Goal: Navigation & Orientation: Find specific page/section

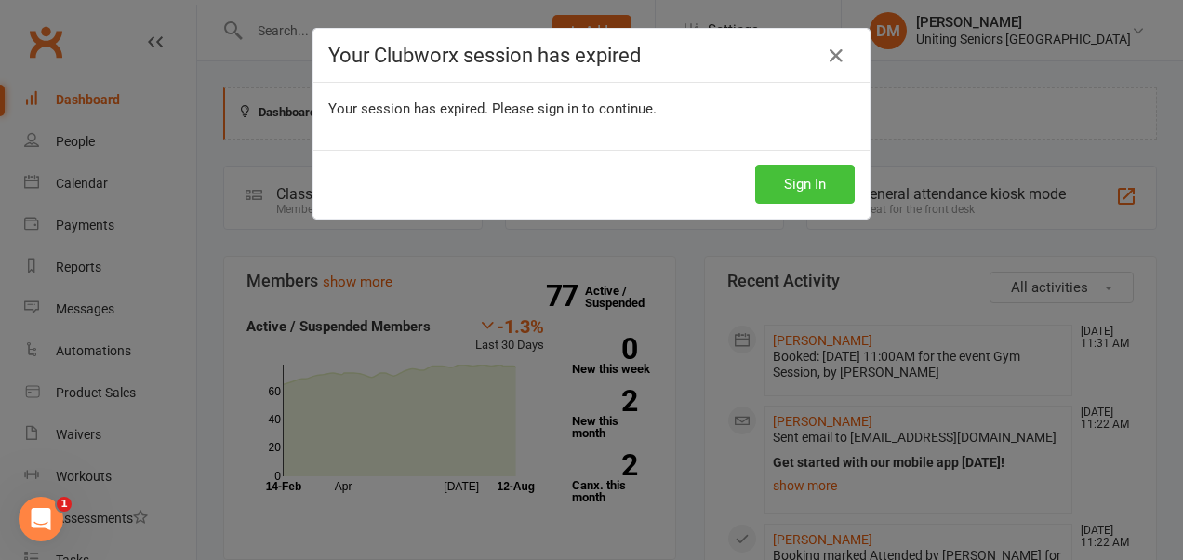
drag, startPoint x: 0, startPoint y: 0, endPoint x: 804, endPoint y: 182, distance: 824.0
click at [804, 182] on button "Sign In" at bounding box center [805, 184] width 100 height 39
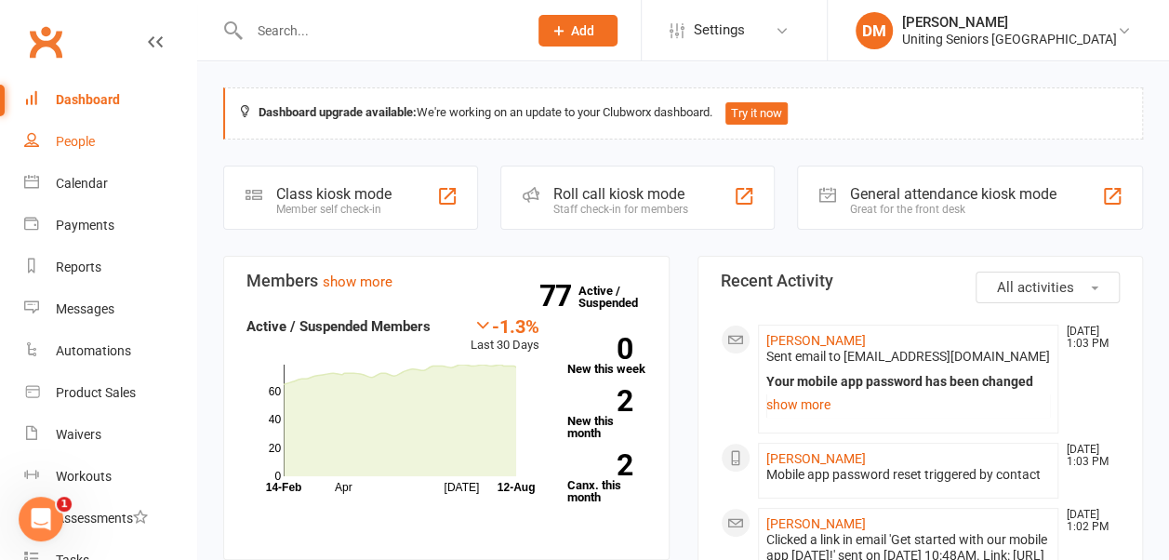
click at [94, 140] on div "People" at bounding box center [75, 141] width 39 height 15
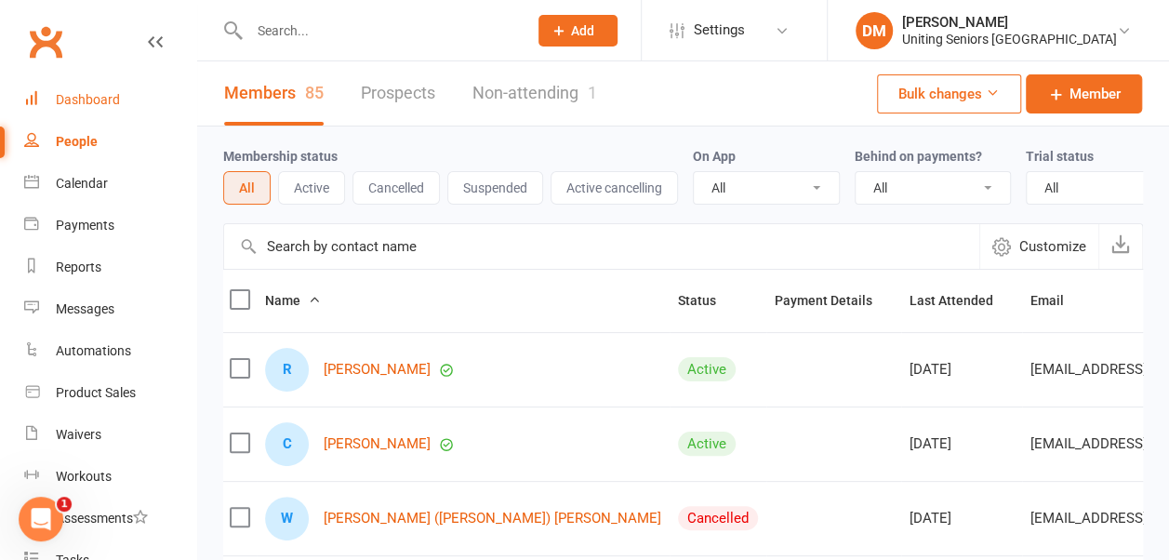
click at [104, 101] on div "Dashboard" at bounding box center [88, 99] width 64 height 15
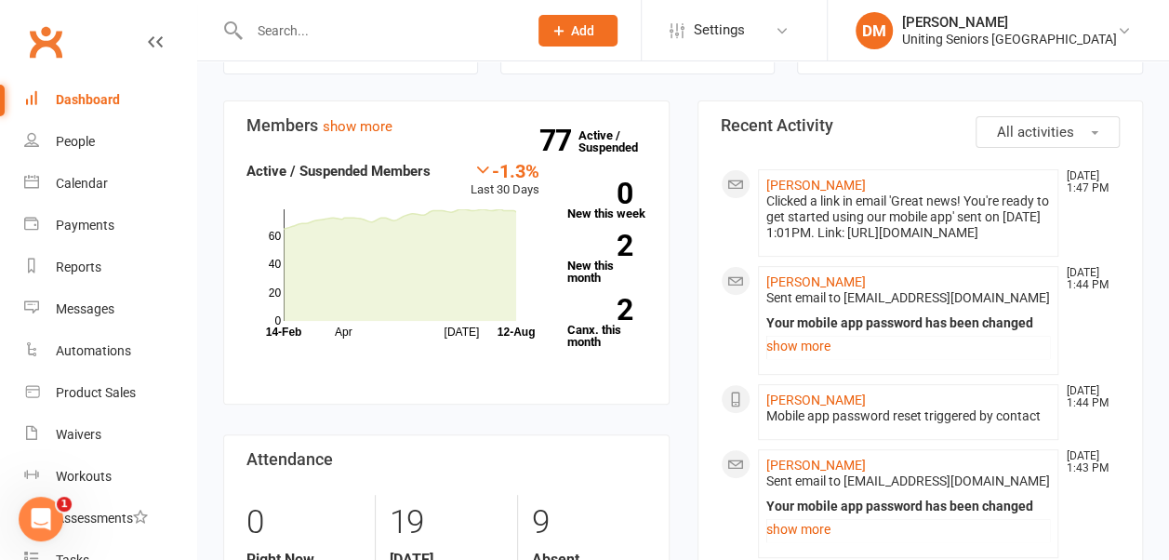
scroll to position [157, 0]
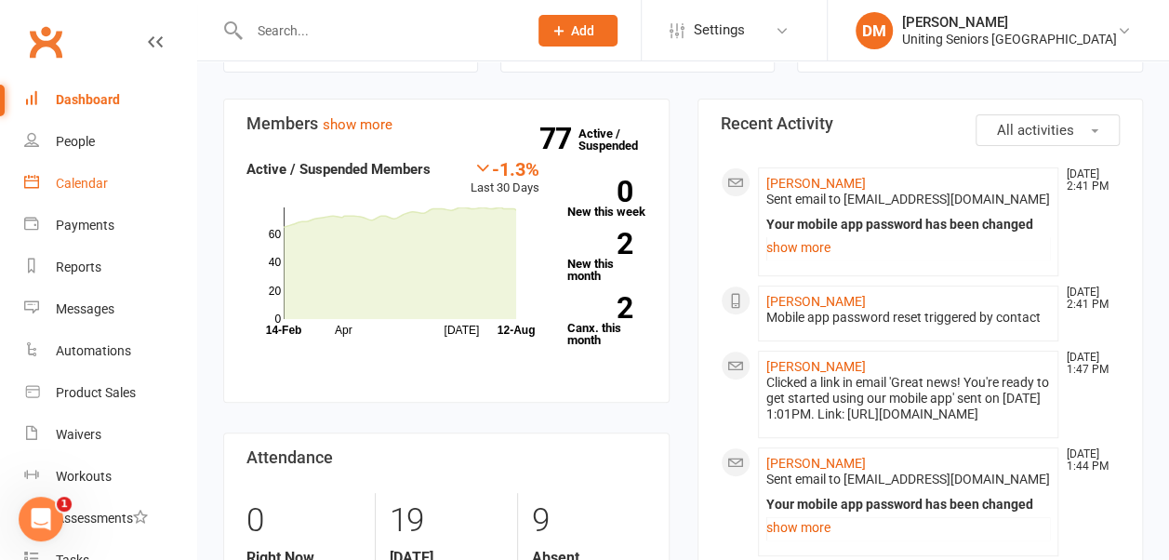
click at [75, 179] on div "Calendar" at bounding box center [82, 183] width 52 height 15
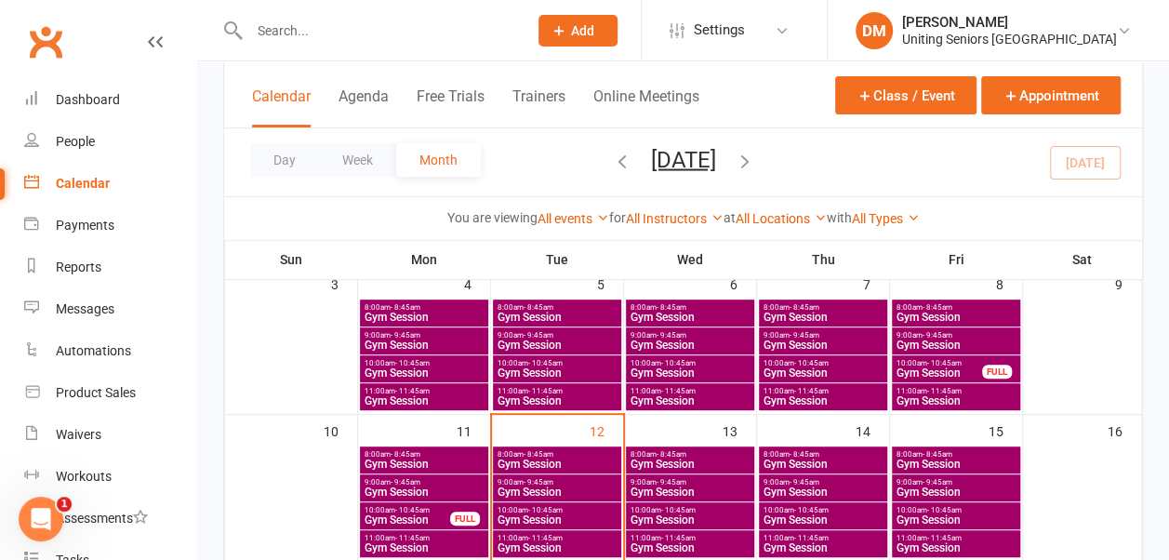
scroll to position [326, 0]
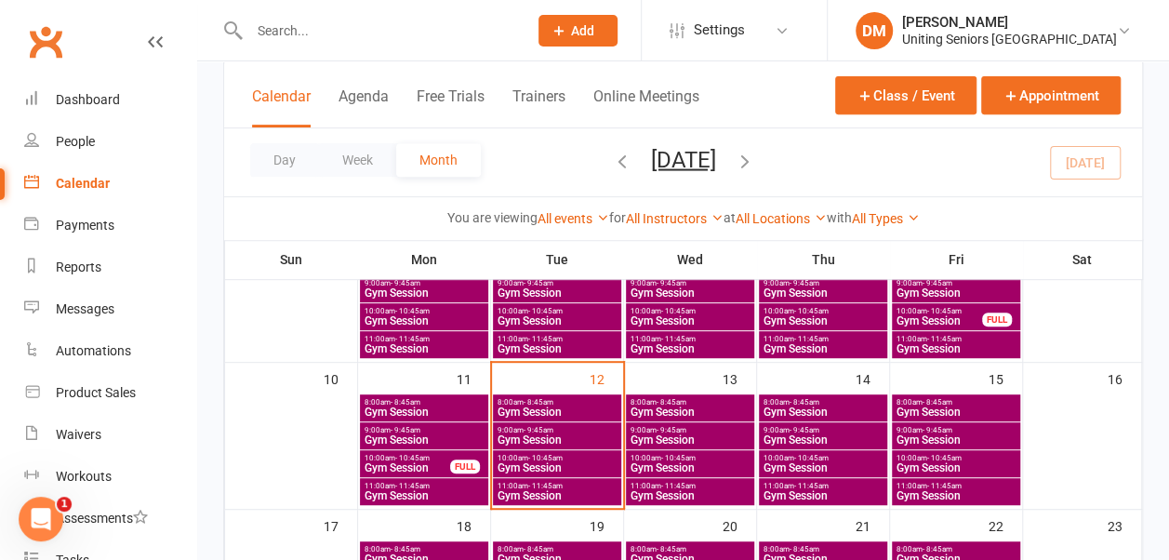
click at [961, 456] on span "10:00am - 10:45am" at bounding box center [956, 458] width 121 height 8
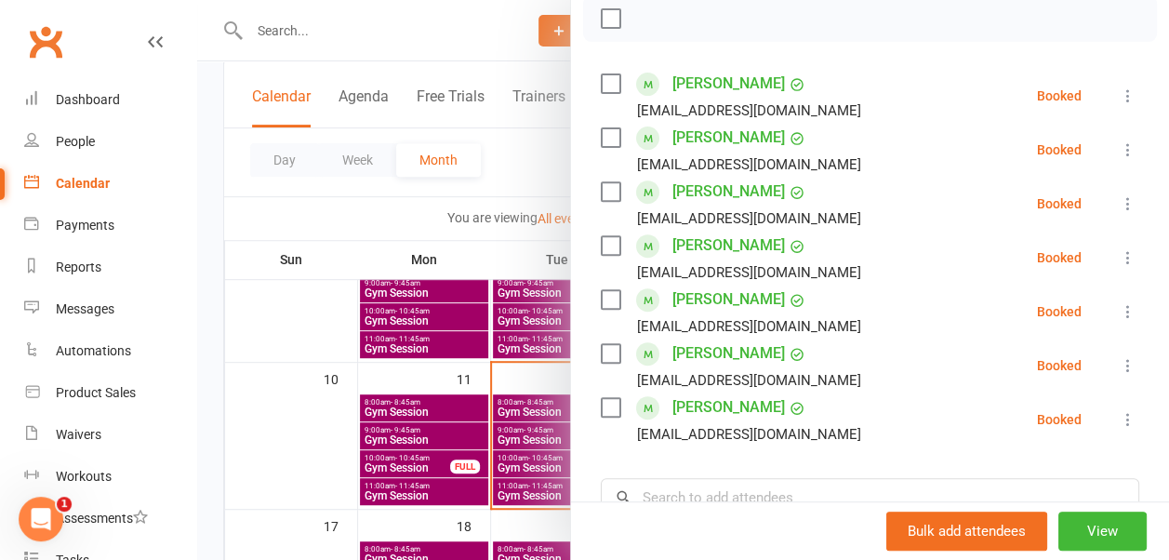
scroll to position [0, 0]
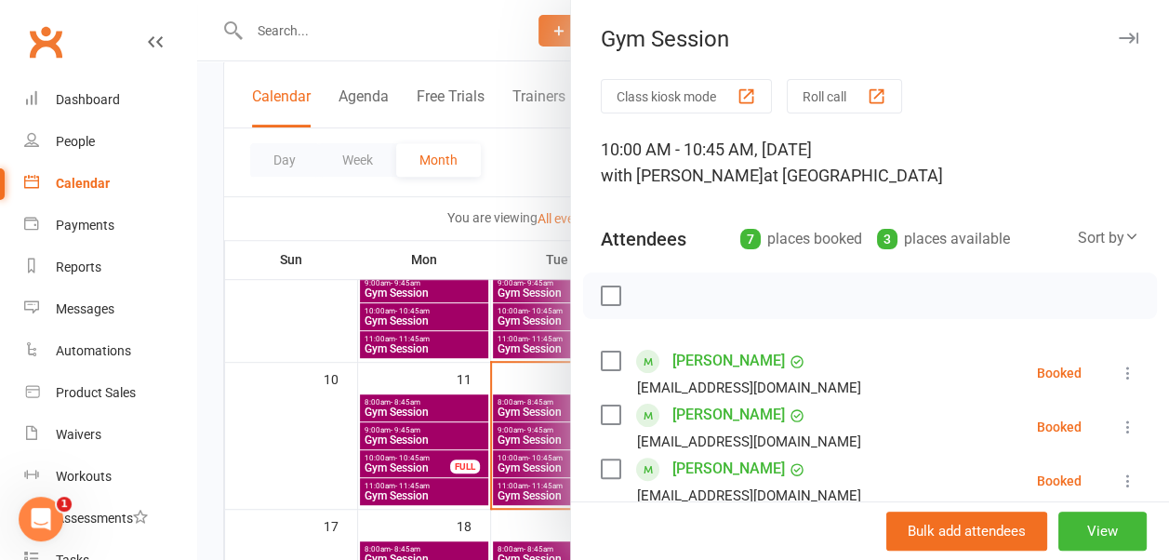
click at [1117, 32] on button "button" at bounding box center [1128, 38] width 22 height 22
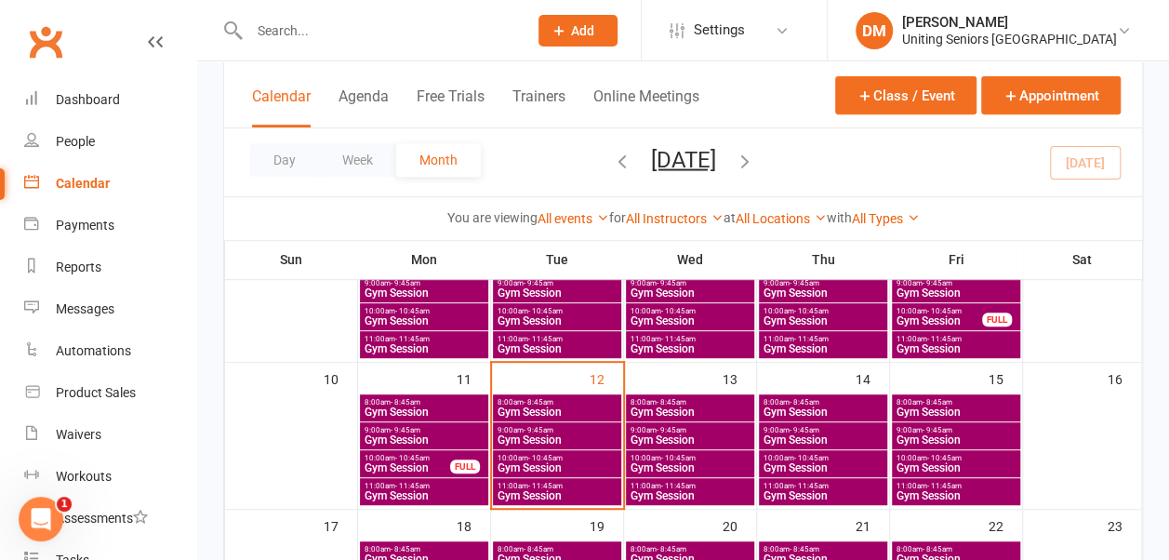
click at [800, 459] on span "- 10:45am" at bounding box center [811, 458] width 34 height 8
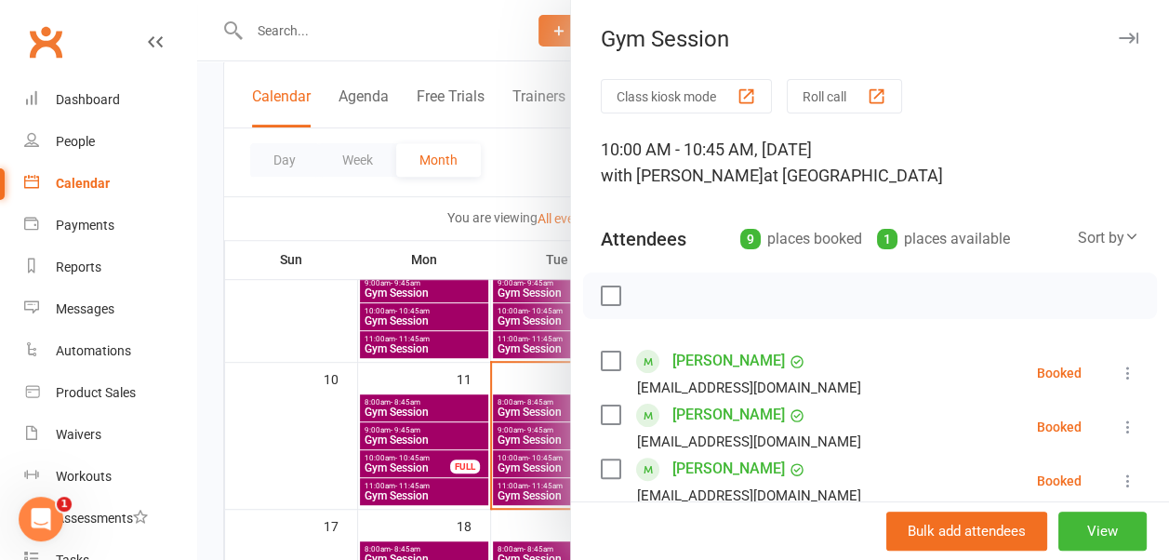
click at [1119, 37] on icon "button" at bounding box center [1129, 38] width 20 height 11
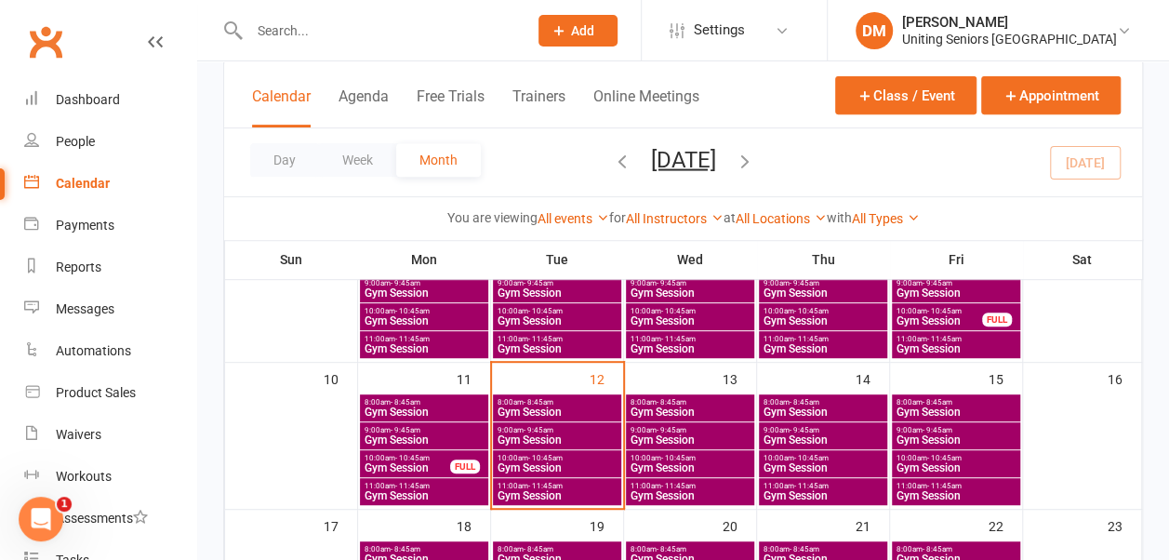
click at [856, 487] on span "11:00am - 11:45am" at bounding box center [823, 486] width 121 height 8
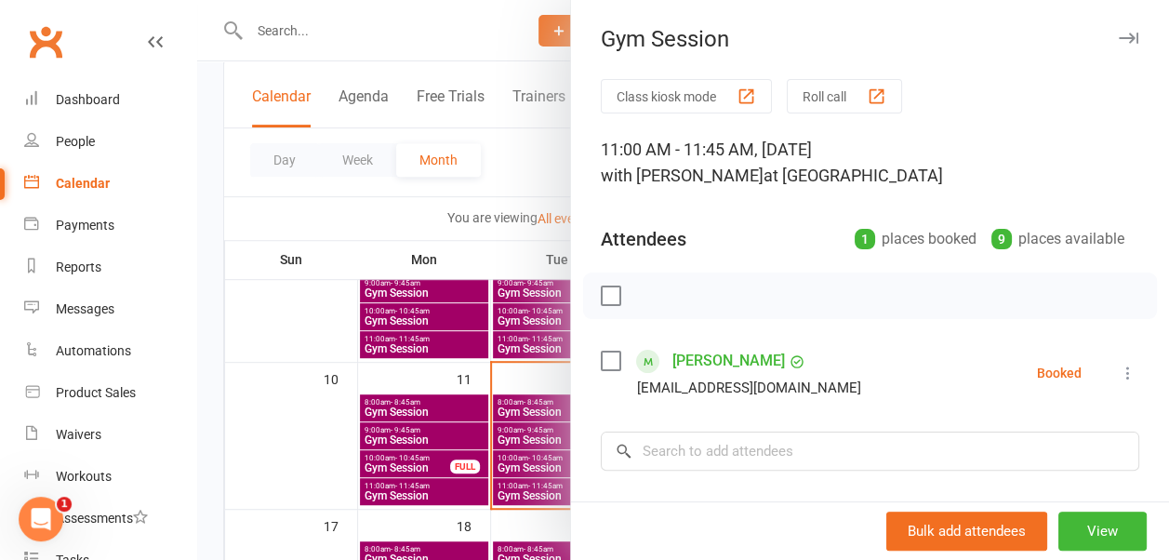
click at [1119, 38] on icon "button" at bounding box center [1129, 38] width 20 height 11
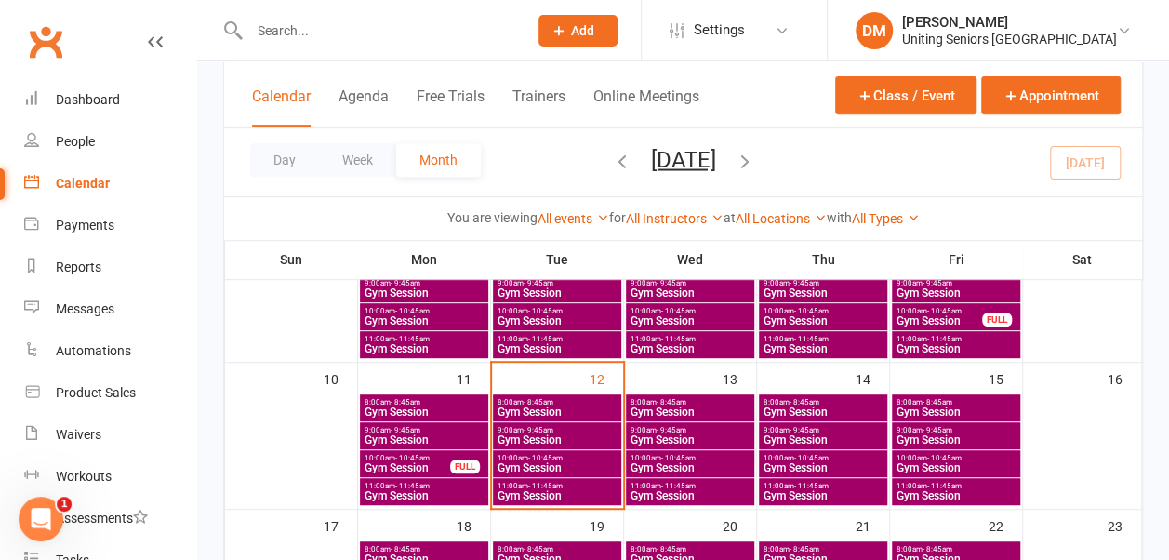
click at [950, 490] on span "Gym Session" at bounding box center [956, 495] width 121 height 11
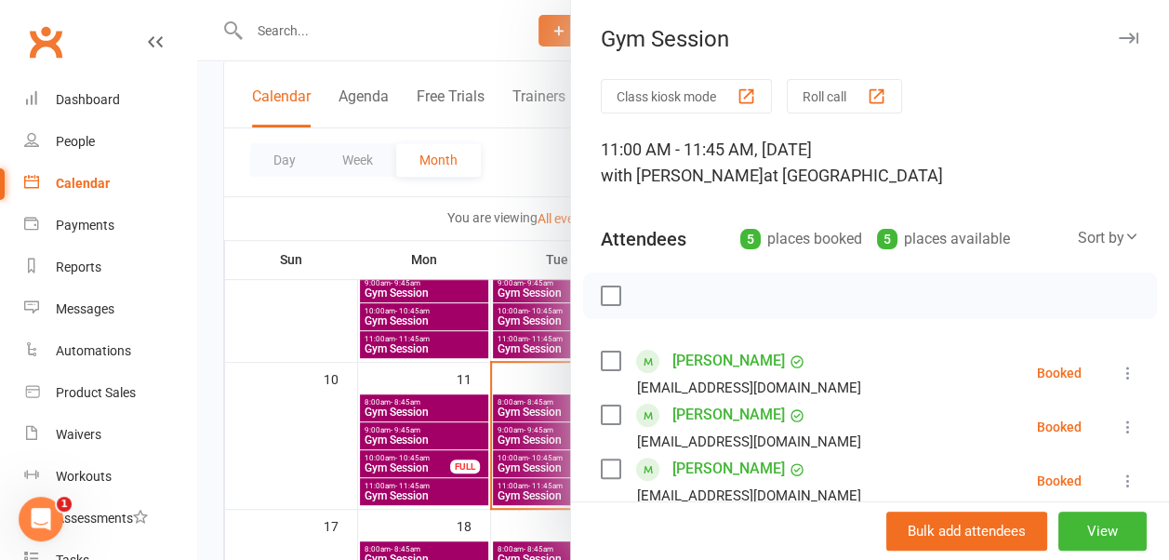
click at [1119, 35] on icon "button" at bounding box center [1129, 38] width 20 height 11
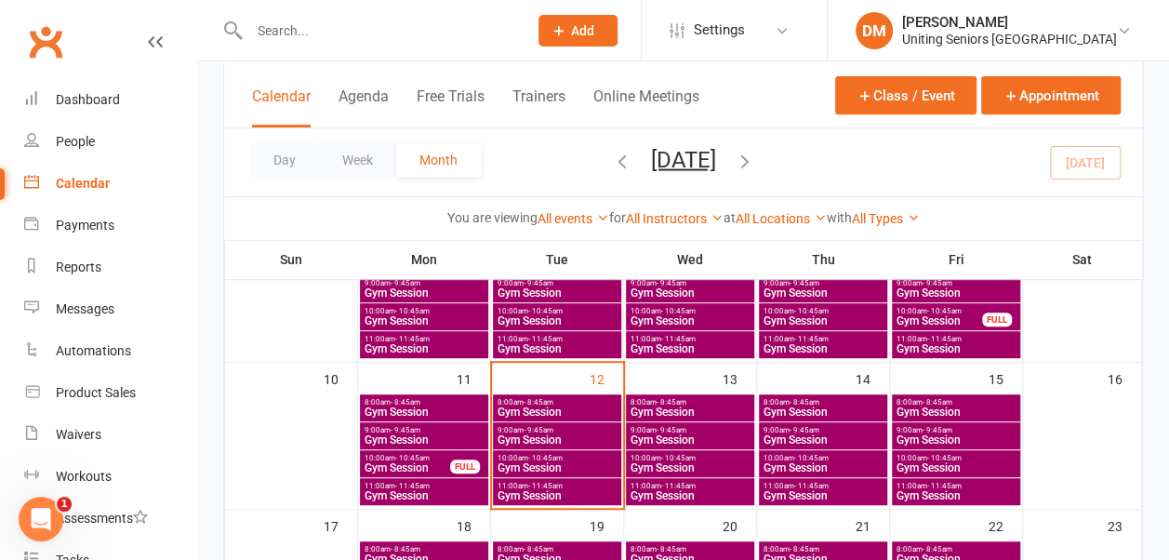
click at [977, 429] on span "9:00am - 9:45am" at bounding box center [956, 430] width 121 height 8
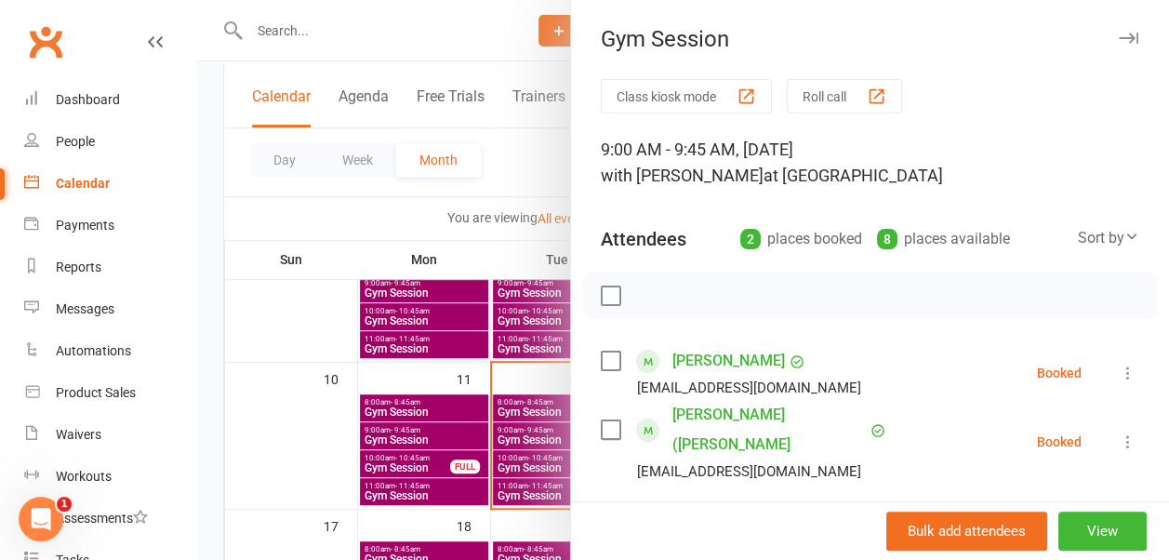
click at [1119, 39] on icon "button" at bounding box center [1129, 38] width 20 height 11
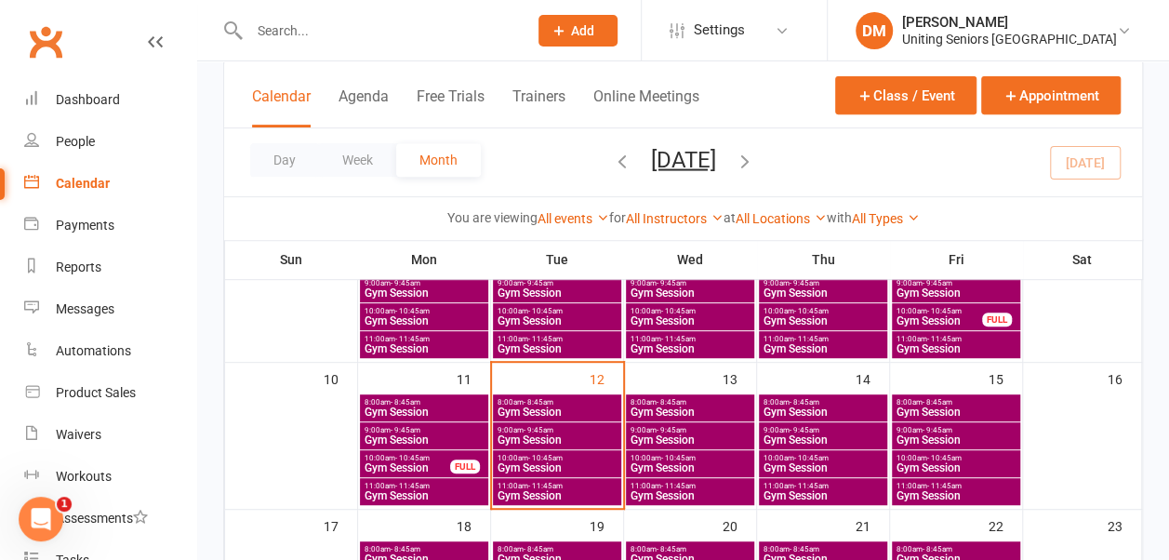
click at [784, 434] on span "Gym Session" at bounding box center [823, 439] width 121 height 11
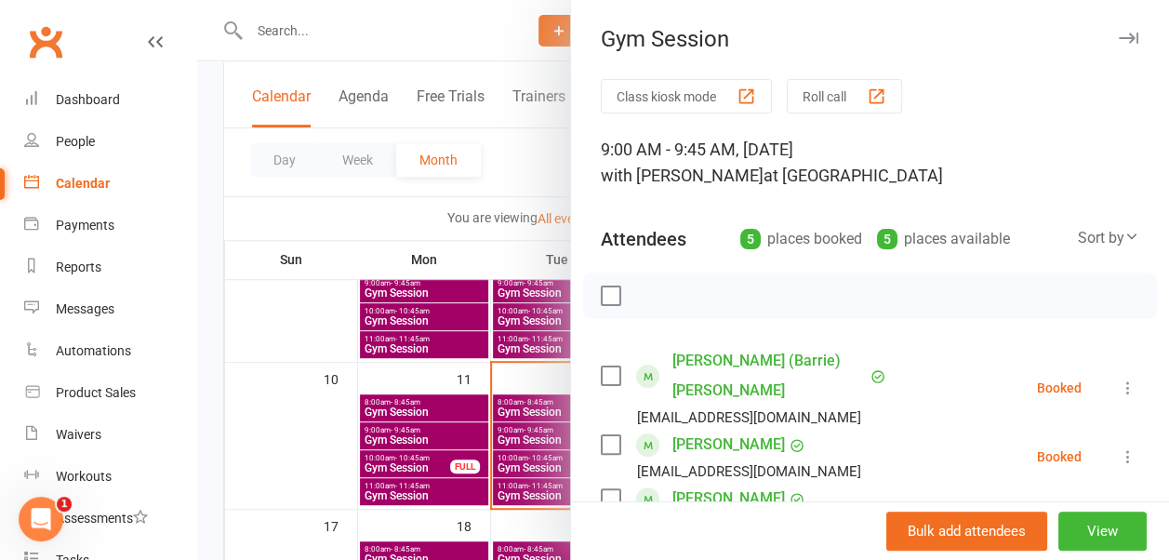
click at [1119, 43] on icon "button" at bounding box center [1129, 38] width 20 height 11
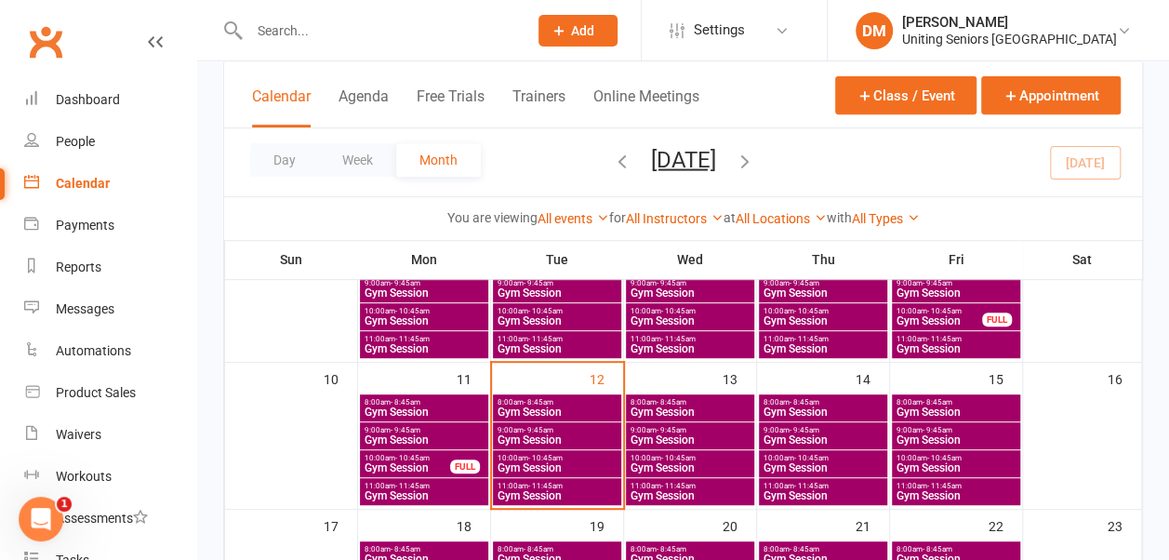
click at [684, 426] on span "- 9:45am" at bounding box center [672, 430] width 30 height 8
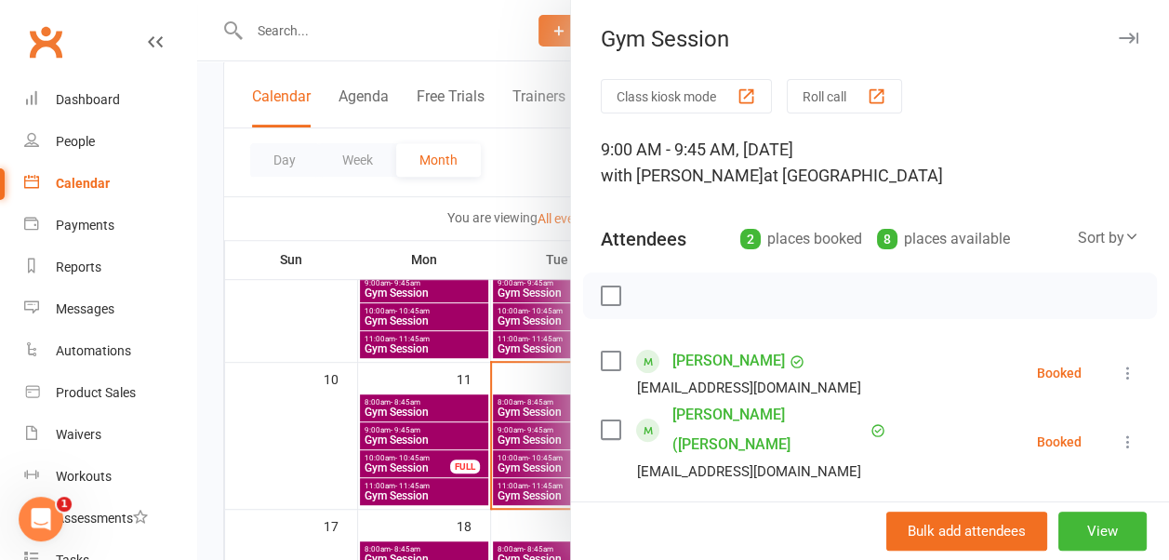
click at [1119, 33] on icon "button" at bounding box center [1129, 38] width 20 height 11
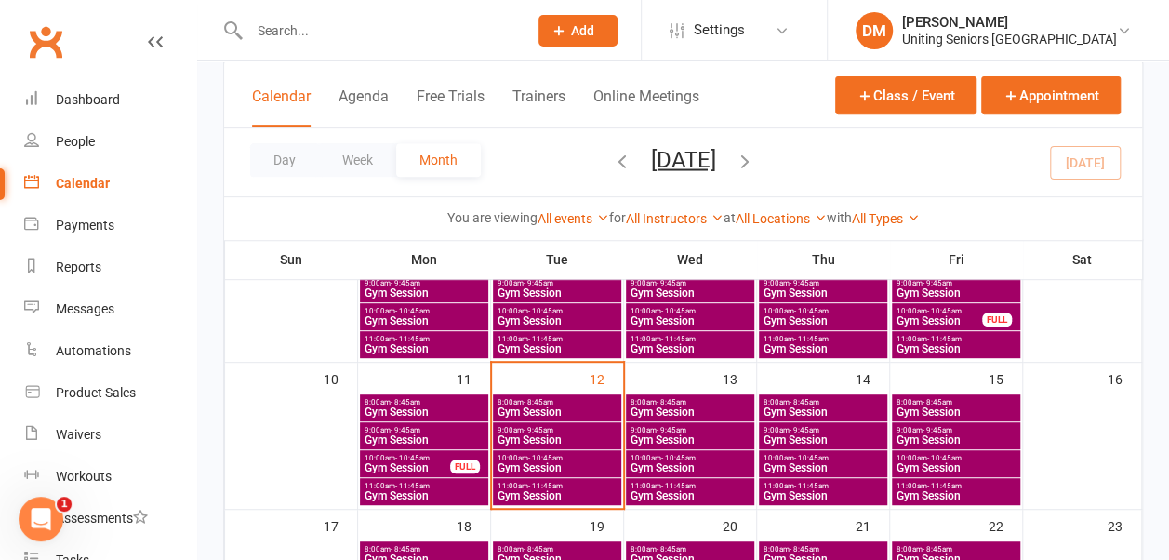
click at [726, 454] on span "10:00am - 10:45am" at bounding box center [690, 458] width 121 height 8
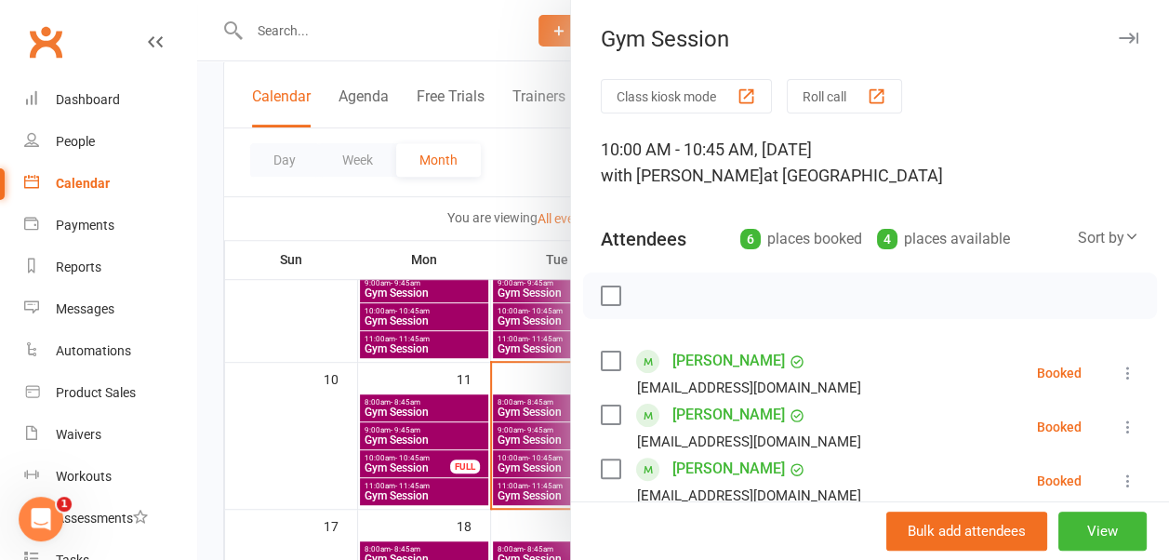
click at [1119, 37] on icon "button" at bounding box center [1129, 38] width 20 height 11
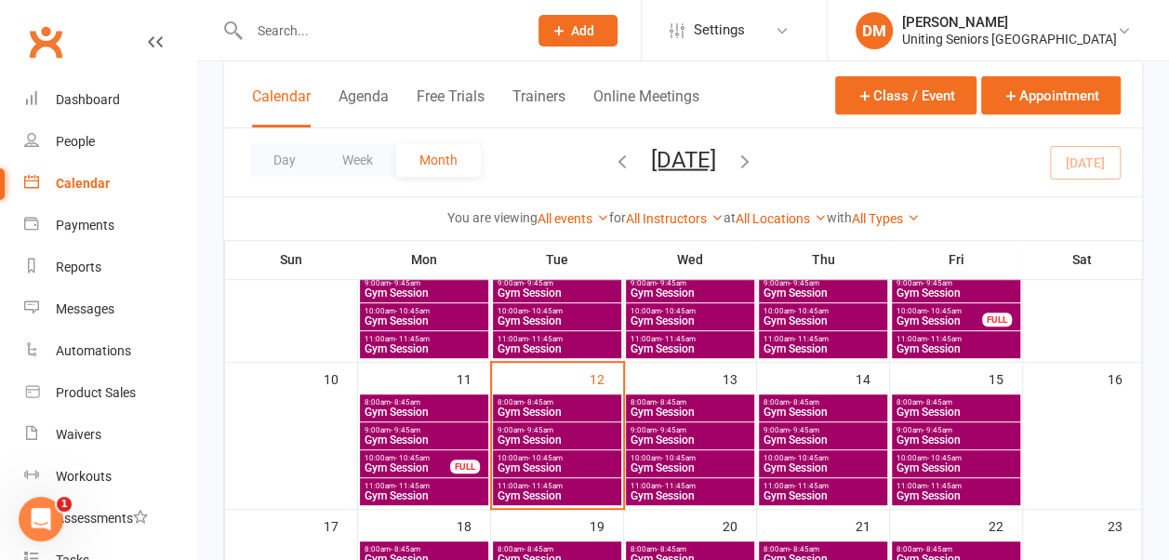
click at [703, 492] on span "Gym Session" at bounding box center [690, 495] width 121 height 11
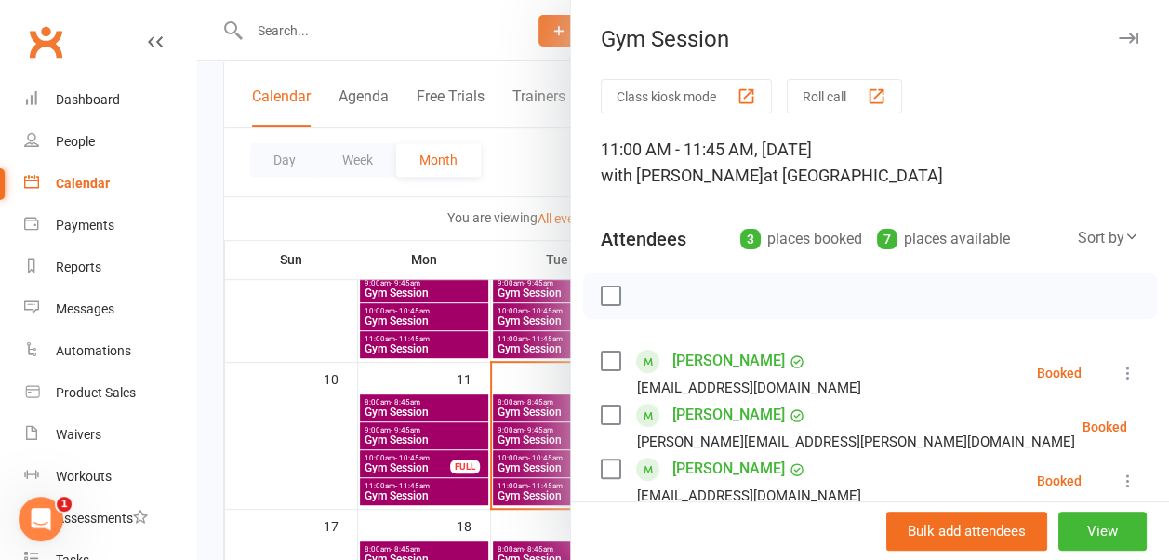
click at [1119, 40] on icon "button" at bounding box center [1129, 38] width 20 height 11
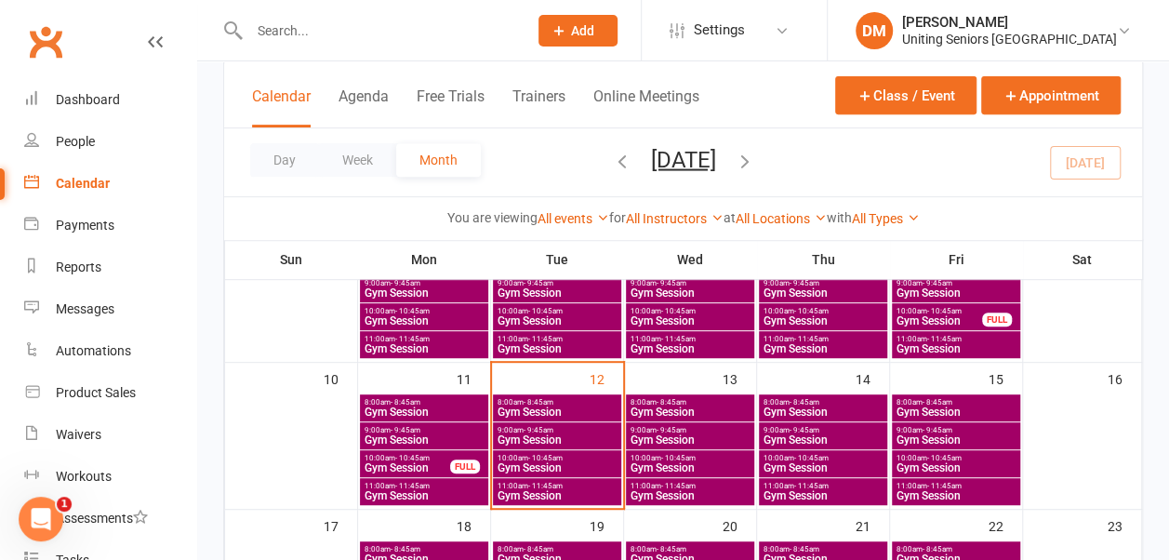
click at [822, 406] on span "Gym Session" at bounding box center [823, 411] width 121 height 11
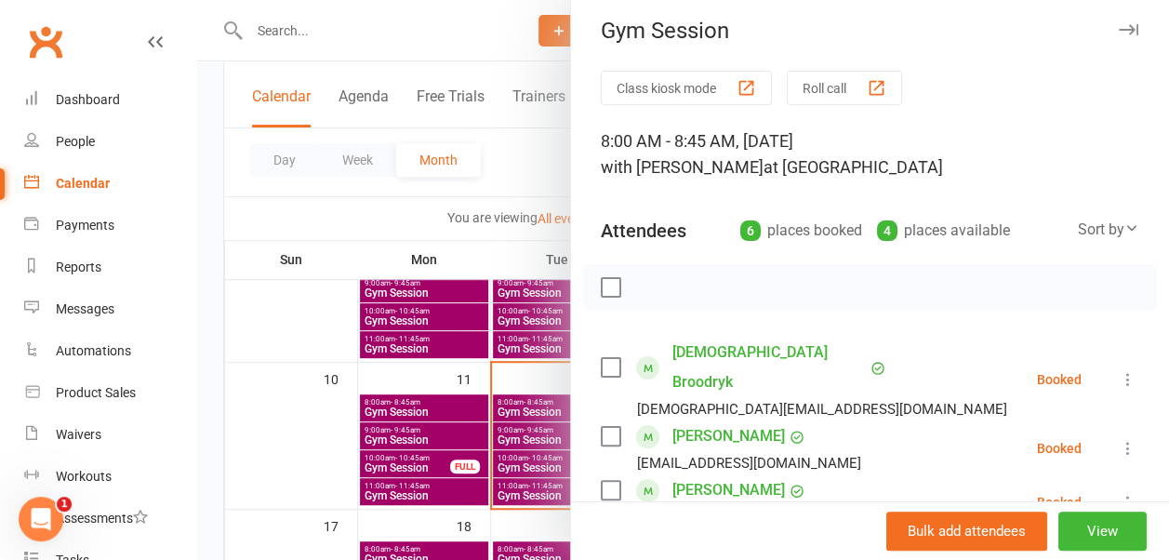
scroll to position [7, 0]
click at [1119, 30] on icon "button" at bounding box center [1129, 30] width 20 height 11
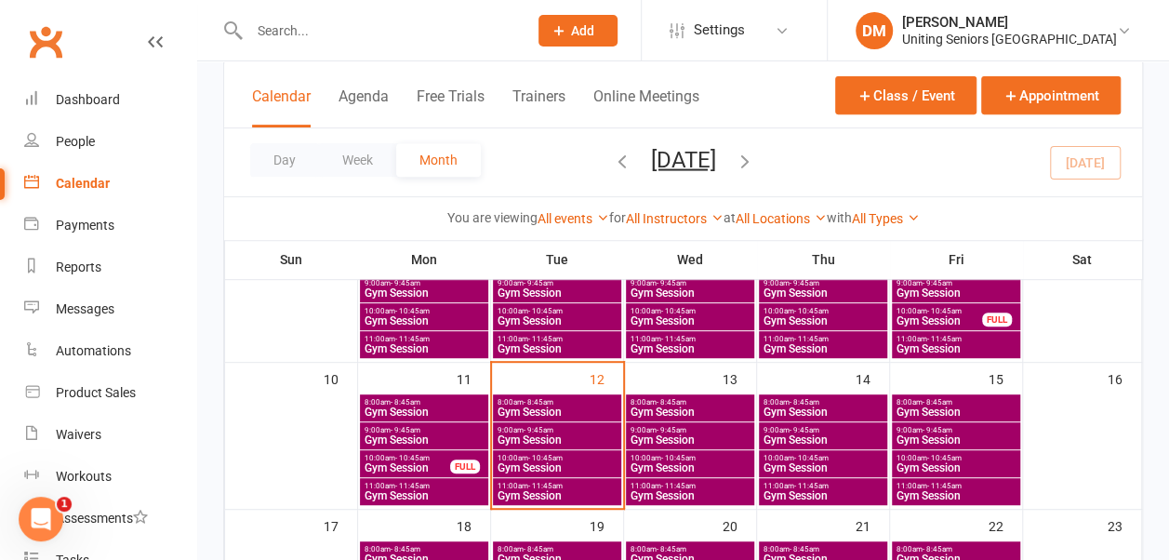
click at [906, 406] on span "Gym Session" at bounding box center [956, 411] width 121 height 11
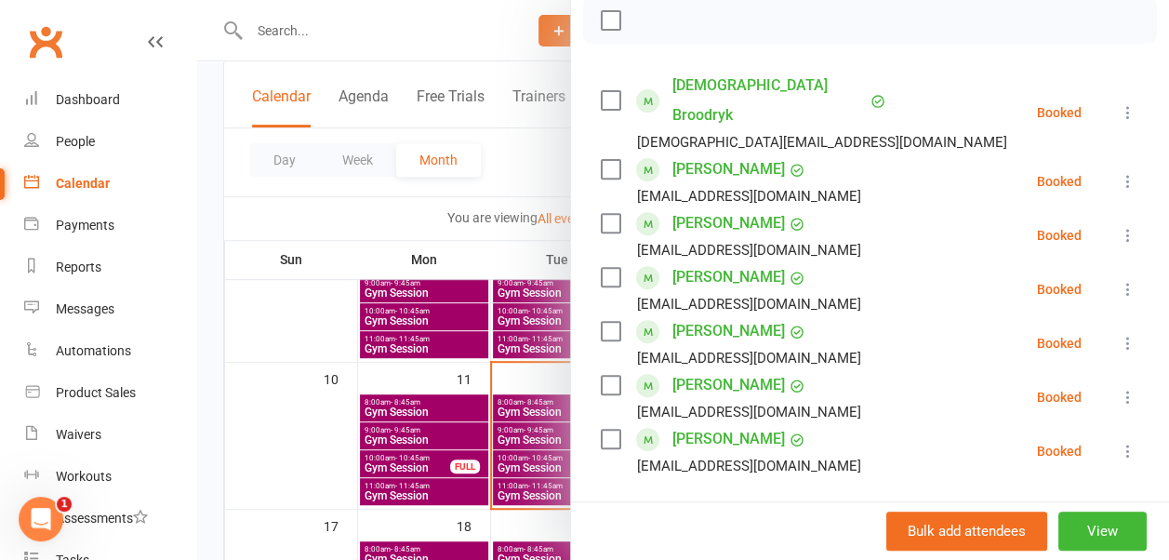
scroll to position [0, 0]
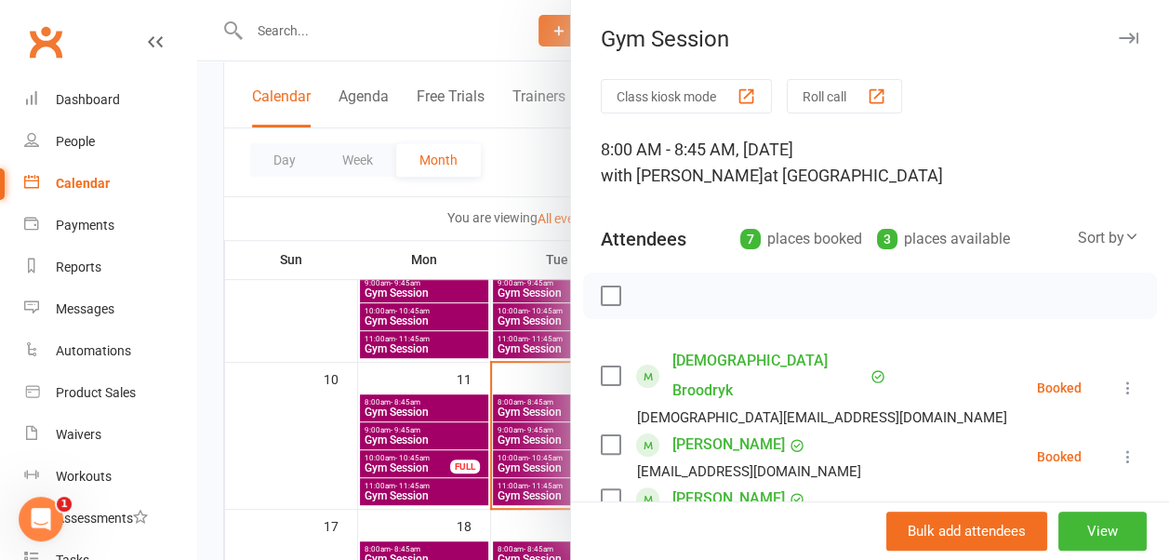
click at [1119, 39] on icon "button" at bounding box center [1129, 38] width 20 height 11
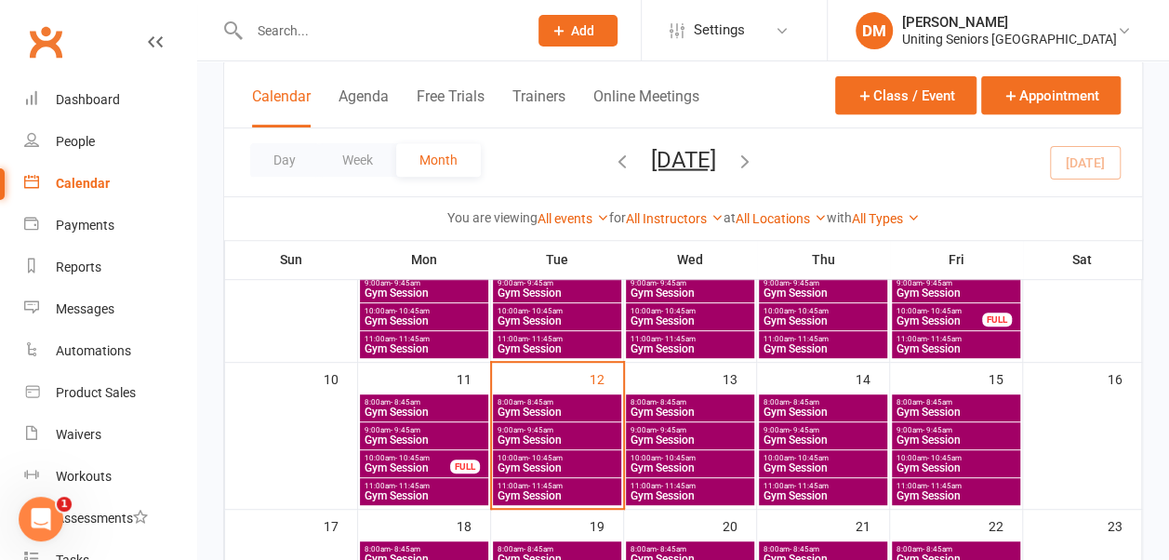
click at [923, 432] on span "- 9:45am" at bounding box center [938, 430] width 30 height 8
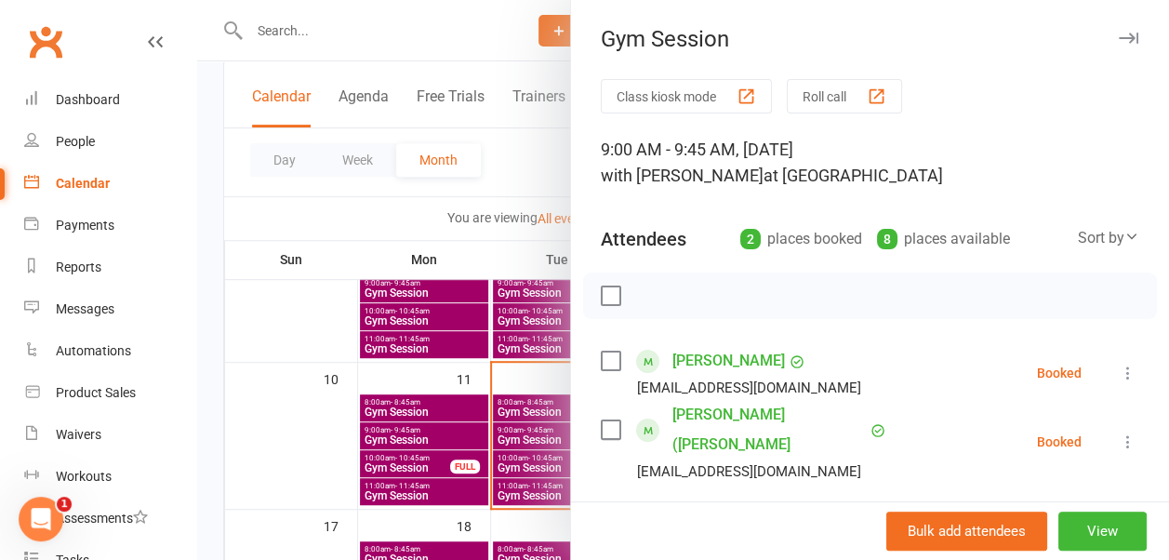
click at [1119, 35] on icon "button" at bounding box center [1129, 38] width 20 height 11
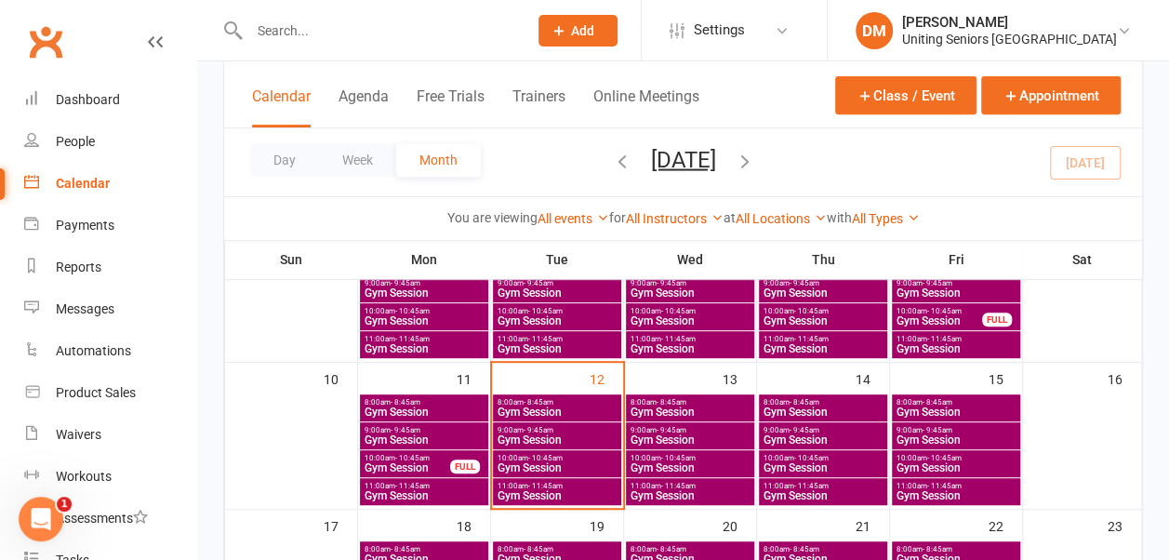
click at [908, 406] on span "Gym Session" at bounding box center [956, 411] width 121 height 11
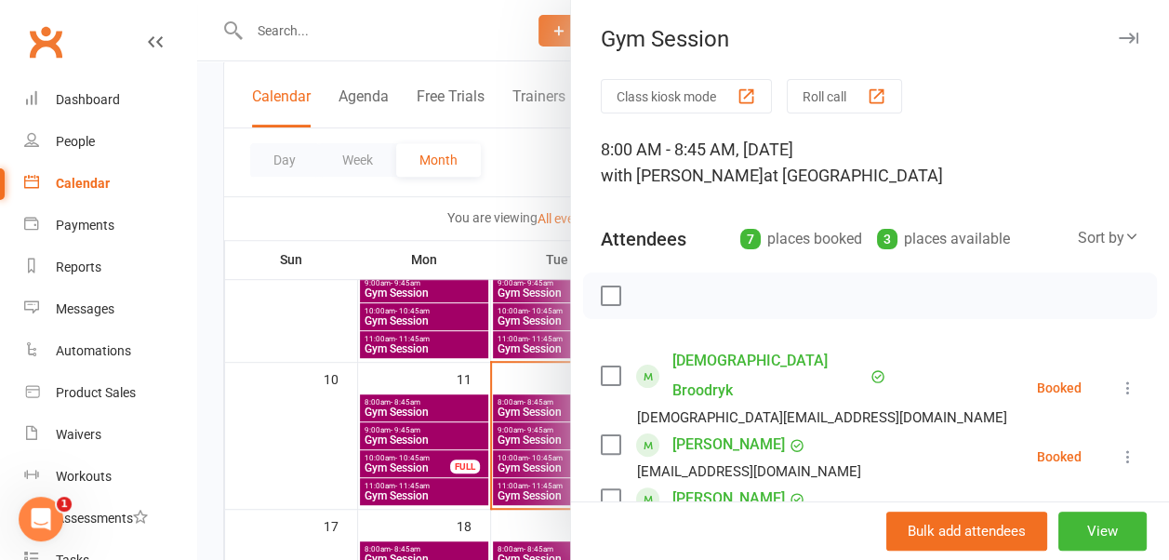
click at [1119, 33] on icon "button" at bounding box center [1129, 38] width 20 height 11
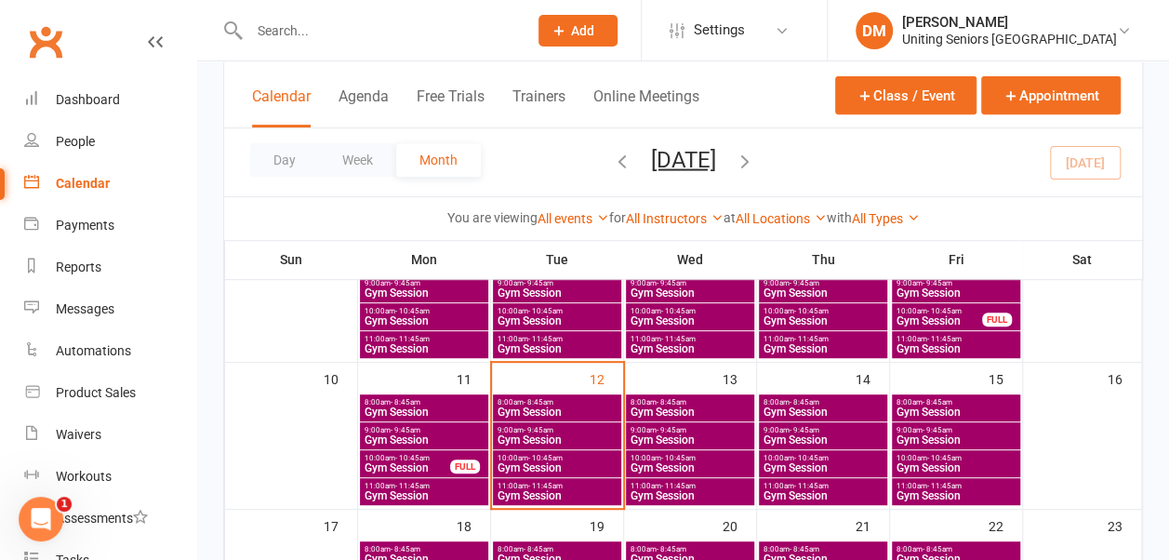
click at [909, 430] on span "9:00am - 9:45am" at bounding box center [956, 430] width 121 height 8
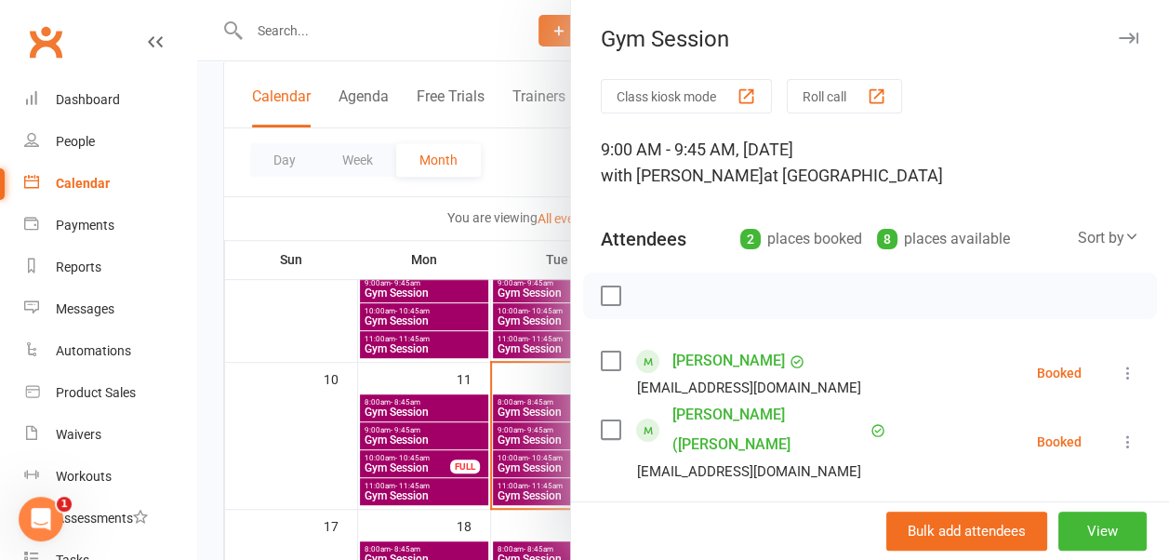
click at [1119, 36] on icon "button" at bounding box center [1129, 38] width 20 height 11
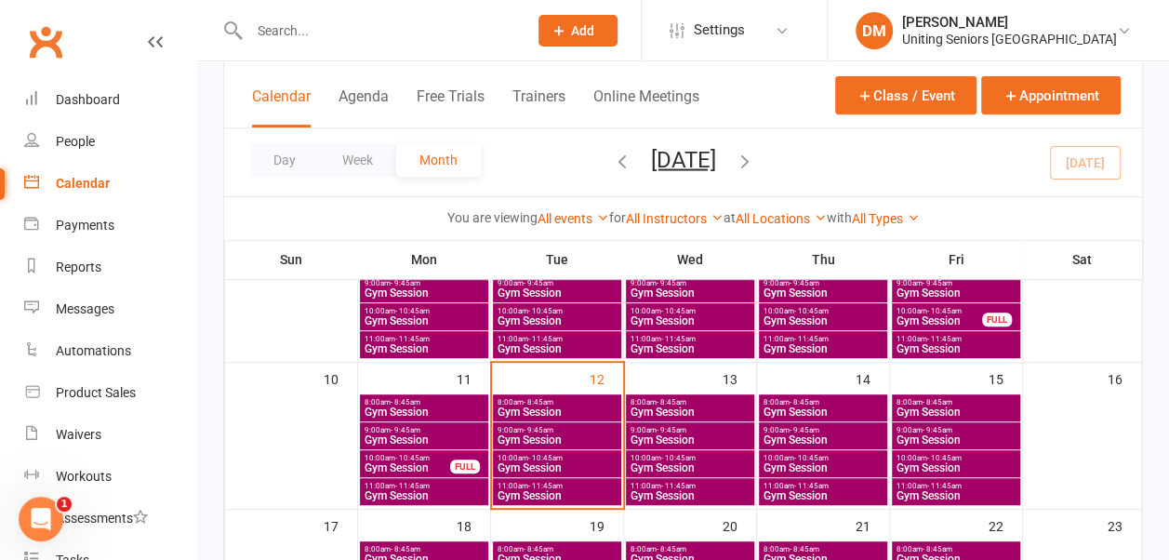
click at [910, 467] on span "Gym Session" at bounding box center [956, 467] width 121 height 11
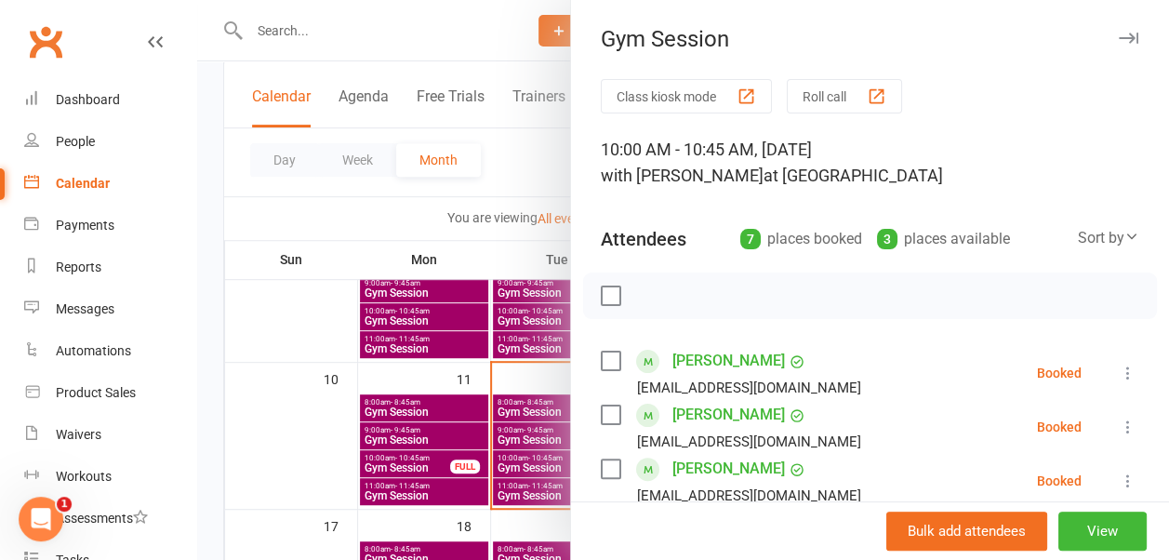
click at [1117, 31] on button "button" at bounding box center [1128, 38] width 22 height 22
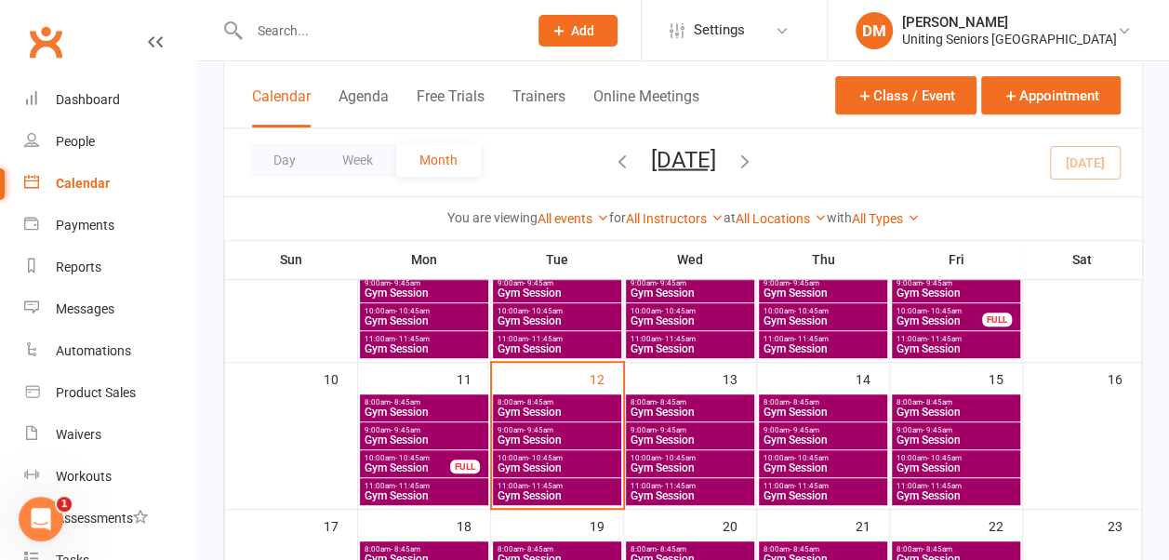
click at [901, 491] on span "Gym Session" at bounding box center [956, 495] width 121 height 11
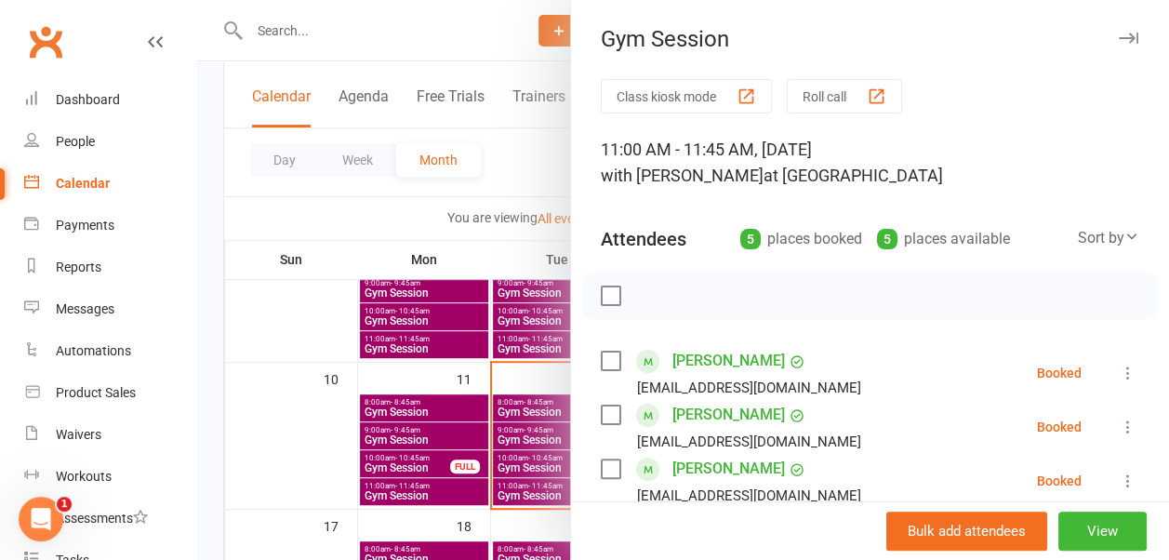
click at [1119, 35] on icon "button" at bounding box center [1129, 38] width 20 height 11
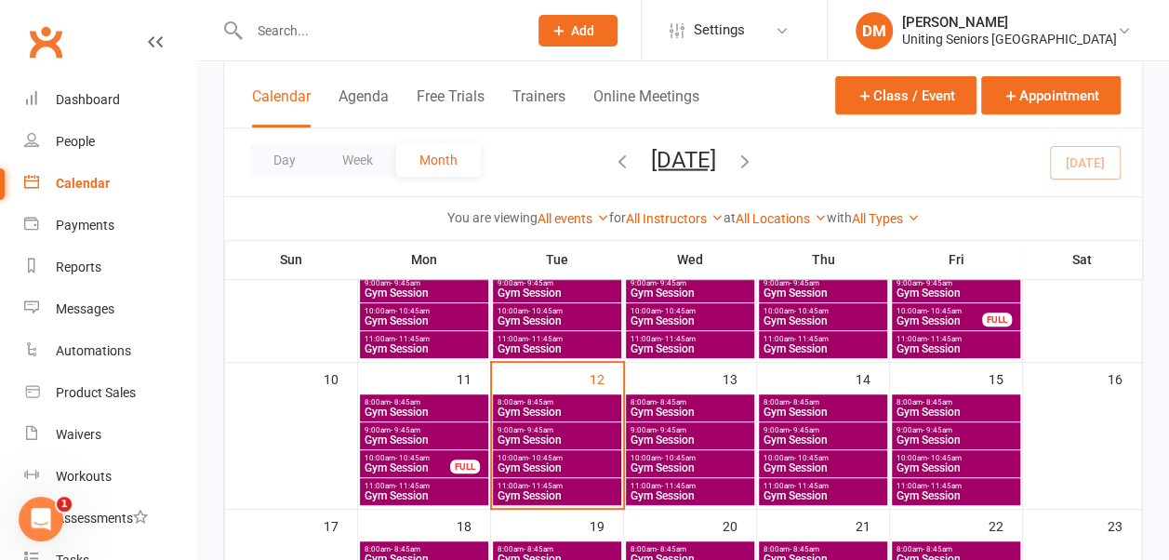
click at [729, 482] on span "11:00am - 11:45am" at bounding box center [690, 486] width 121 height 8
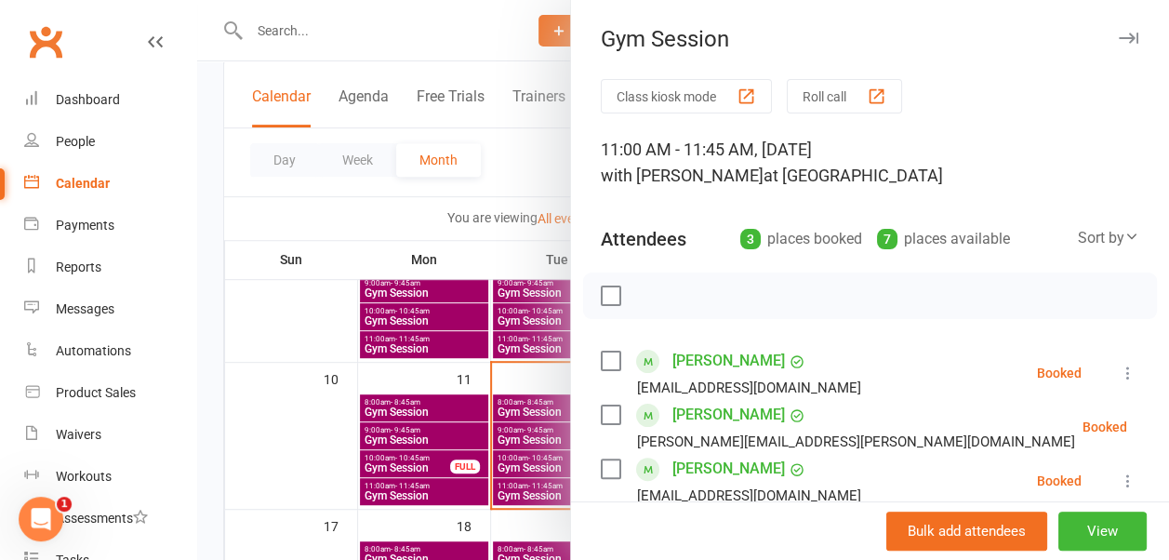
click at [1119, 33] on icon "button" at bounding box center [1129, 38] width 20 height 11
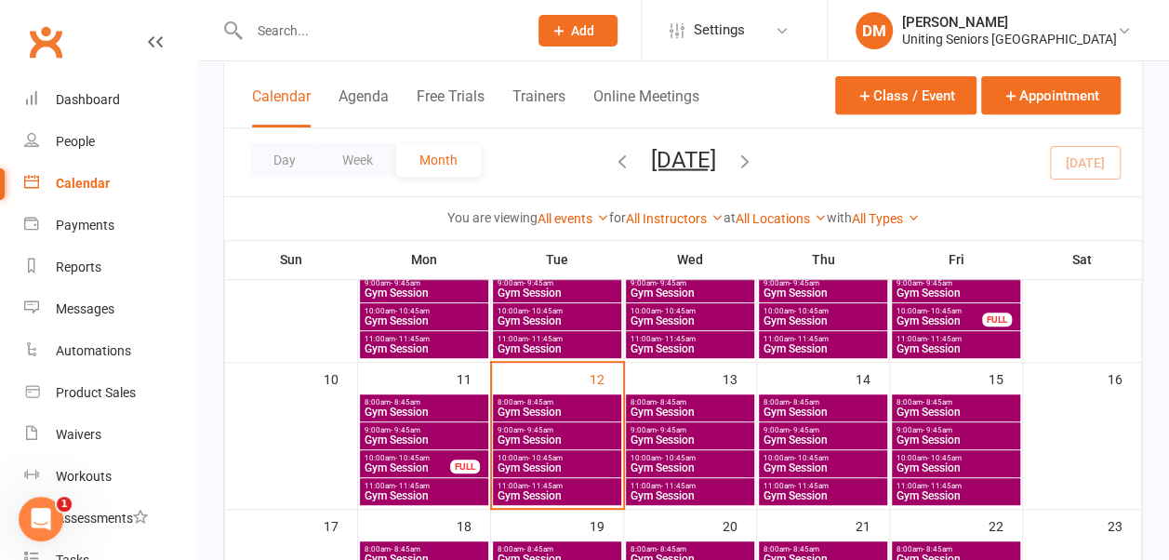
click at [735, 458] on span "10:00am - 10:45am" at bounding box center [690, 458] width 121 height 8
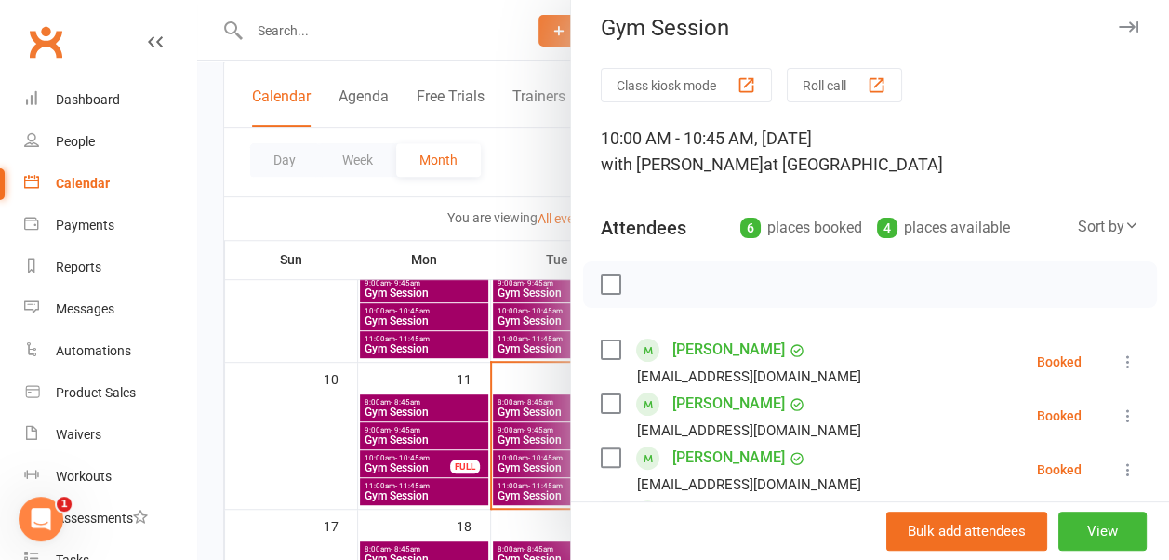
scroll to position [8, 0]
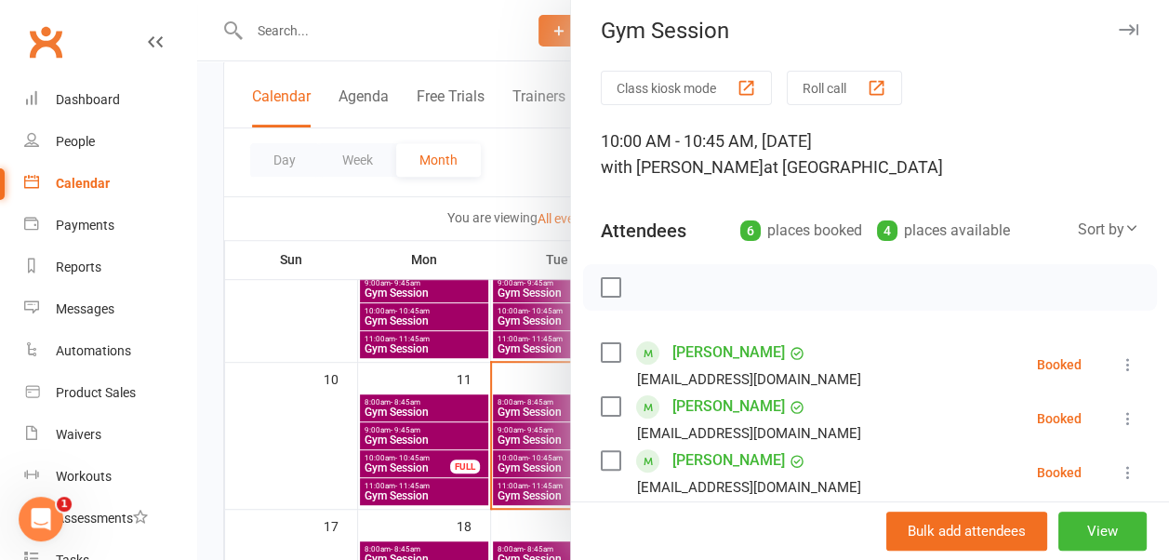
click at [1119, 28] on icon "button" at bounding box center [1129, 29] width 20 height 11
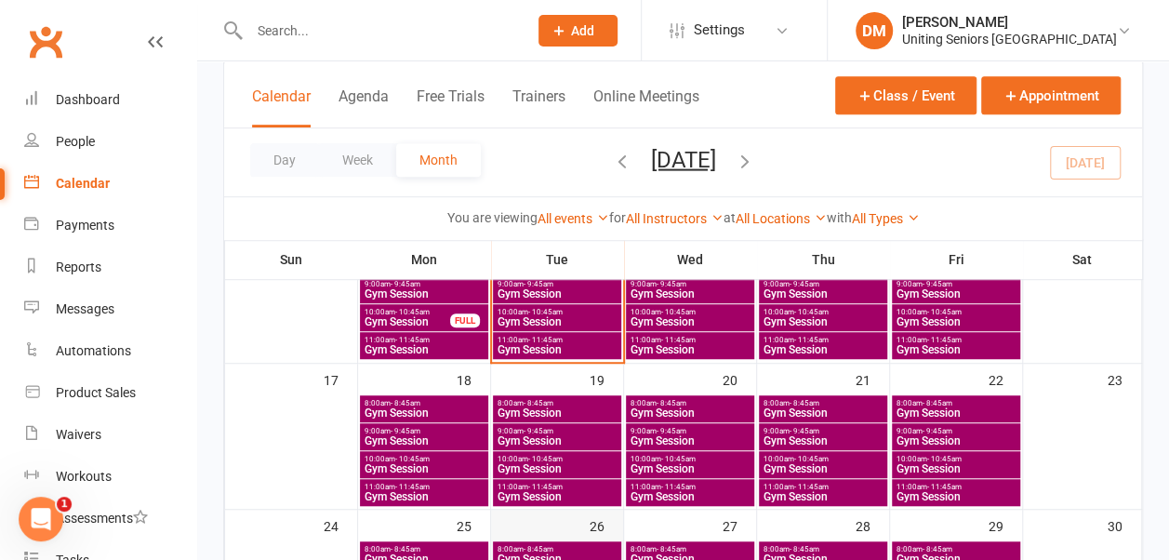
scroll to position [463, 0]
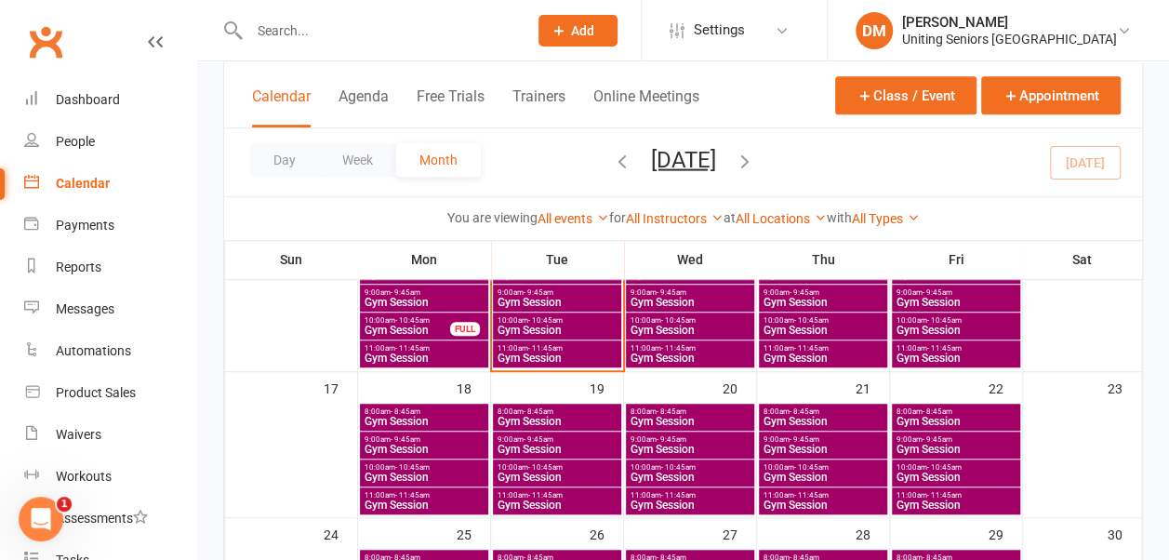
click at [788, 469] on span "10:00am - 10:45am" at bounding box center [823, 467] width 121 height 8
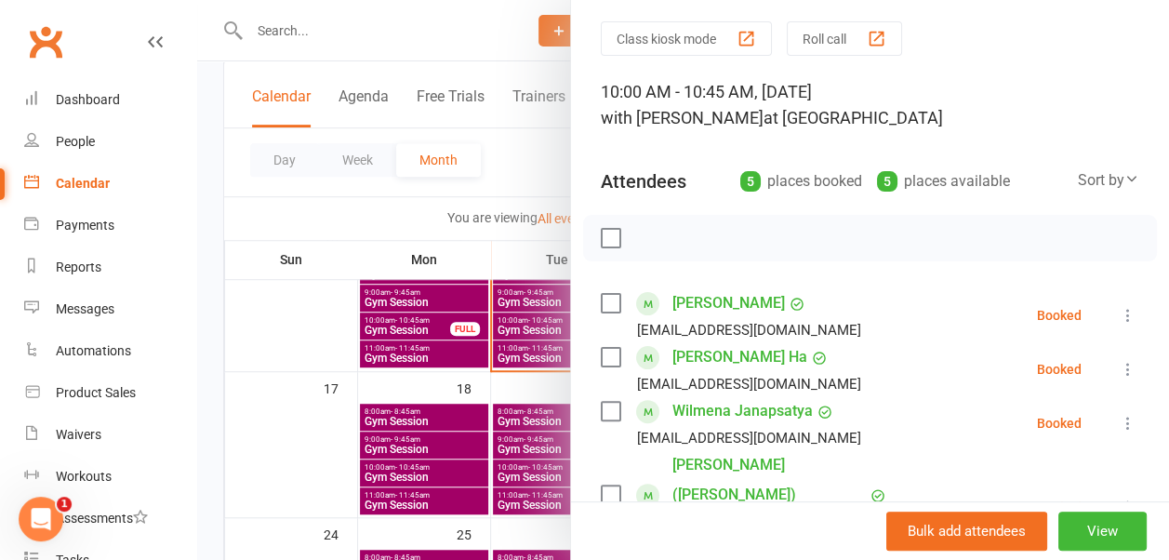
scroll to position [0, 0]
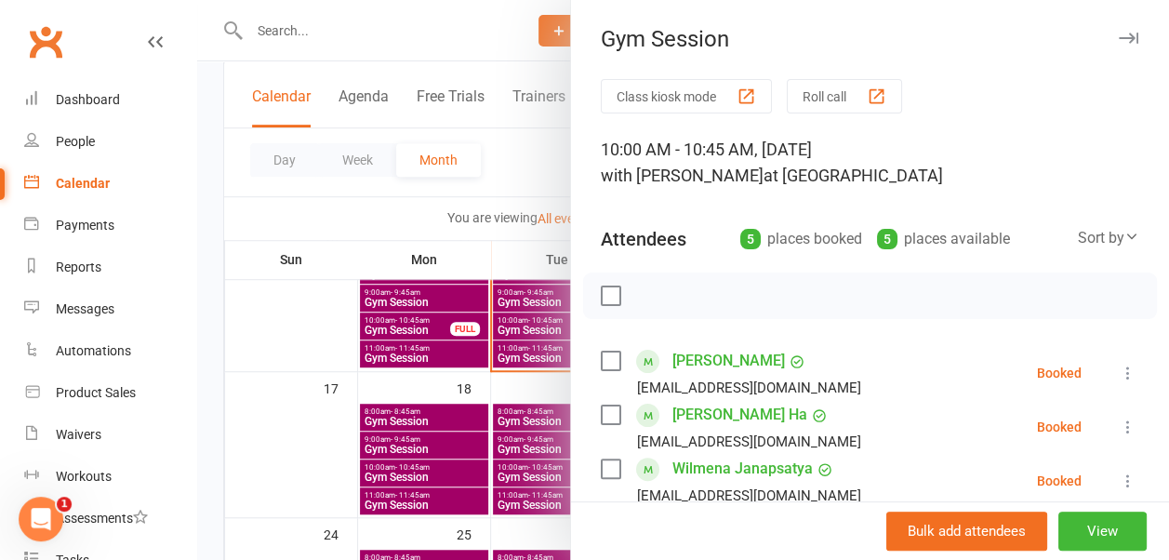
click at [1119, 39] on icon "button" at bounding box center [1129, 38] width 20 height 11
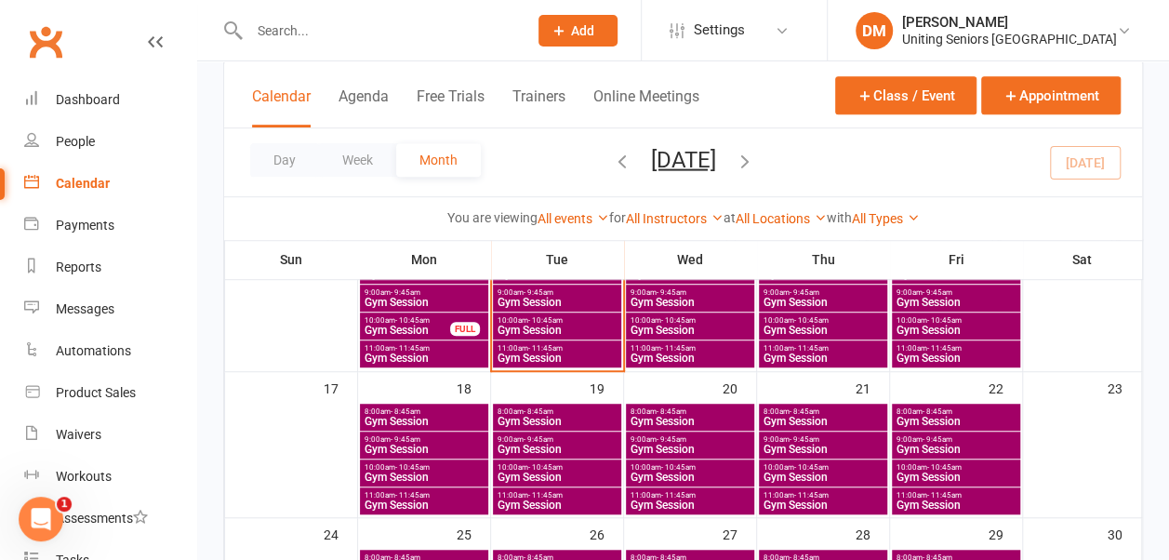
click at [823, 494] on span "- 11:45am" at bounding box center [811, 495] width 34 height 8
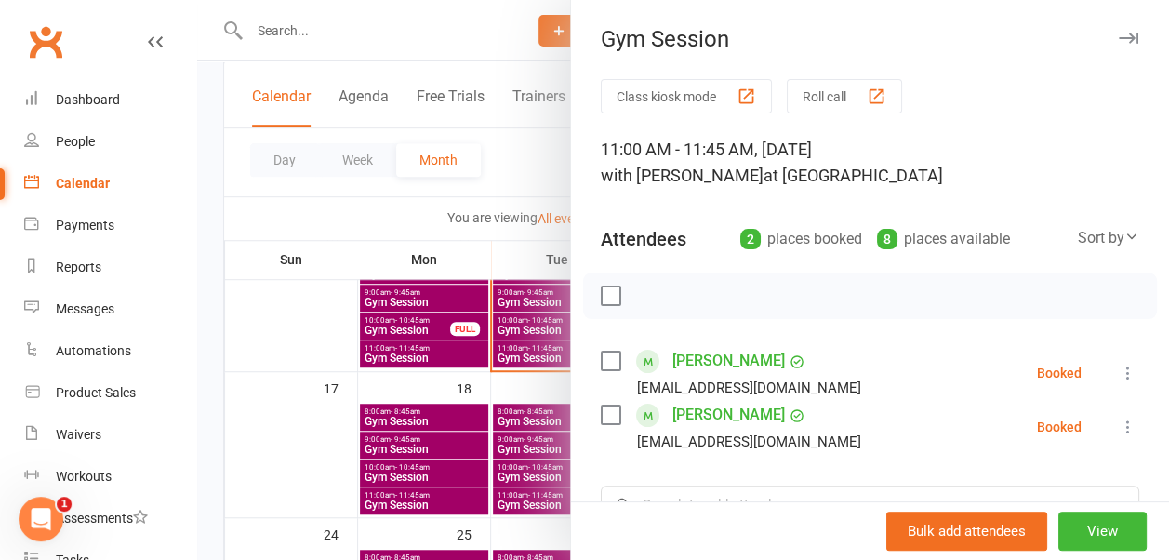
click at [1119, 39] on icon "button" at bounding box center [1129, 38] width 20 height 11
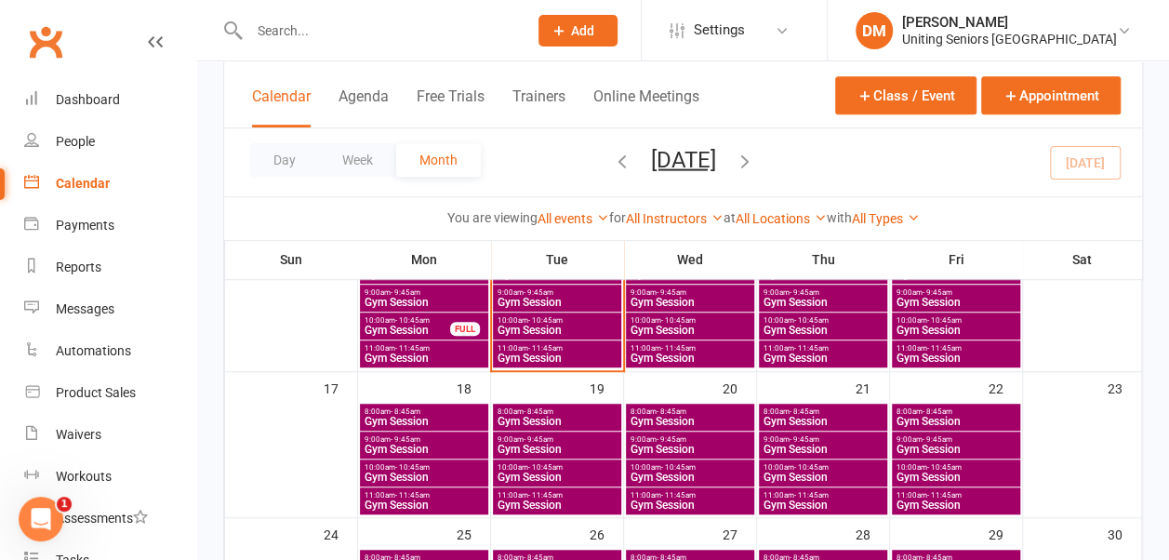
click at [852, 441] on span "9:00am - 9:45am" at bounding box center [823, 439] width 121 height 8
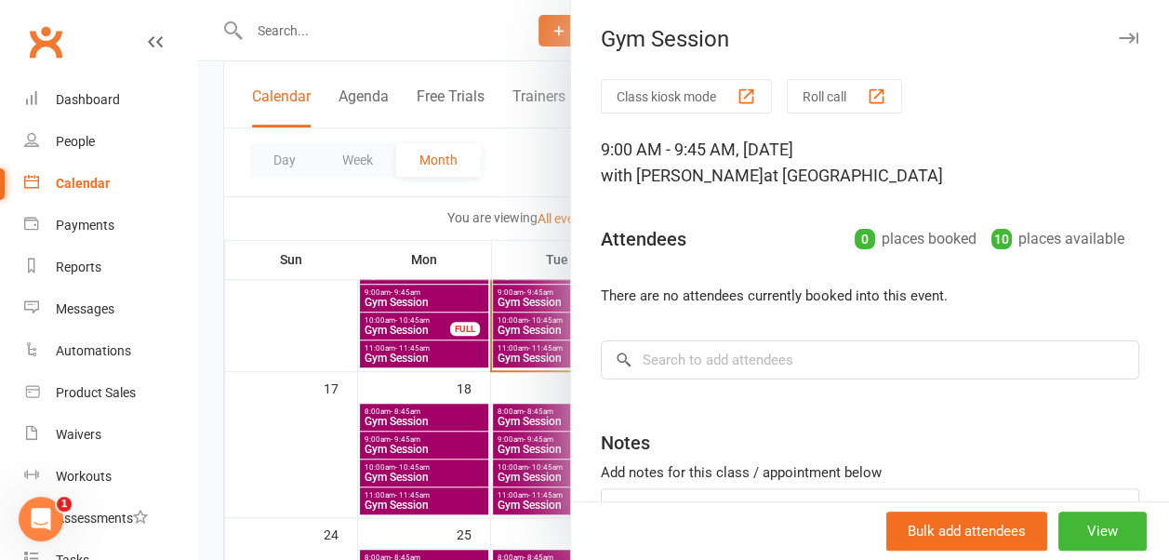
click at [1119, 33] on icon "button" at bounding box center [1129, 38] width 20 height 11
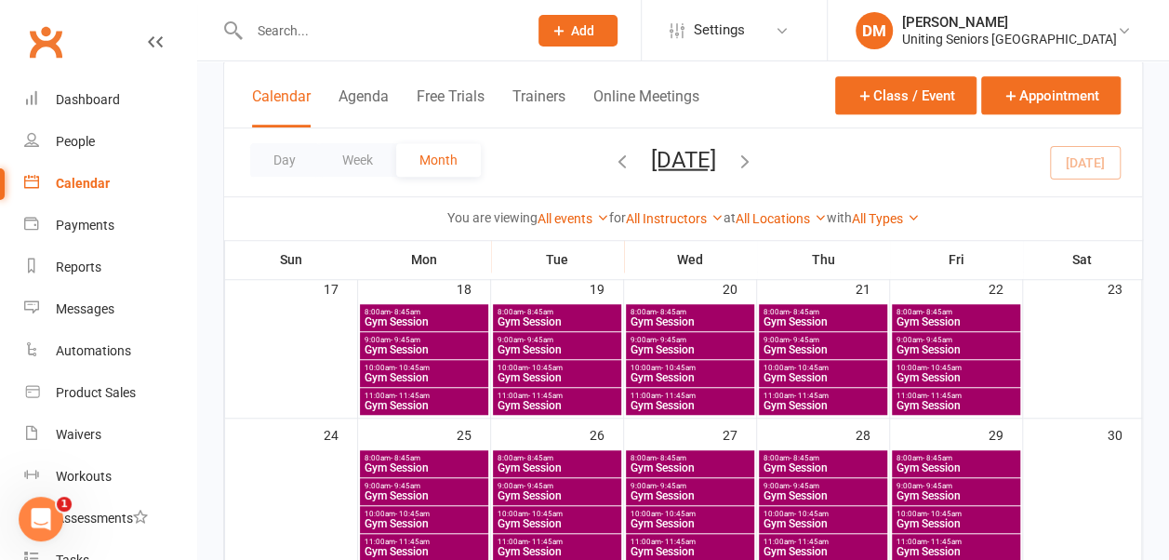
scroll to position [573, 0]
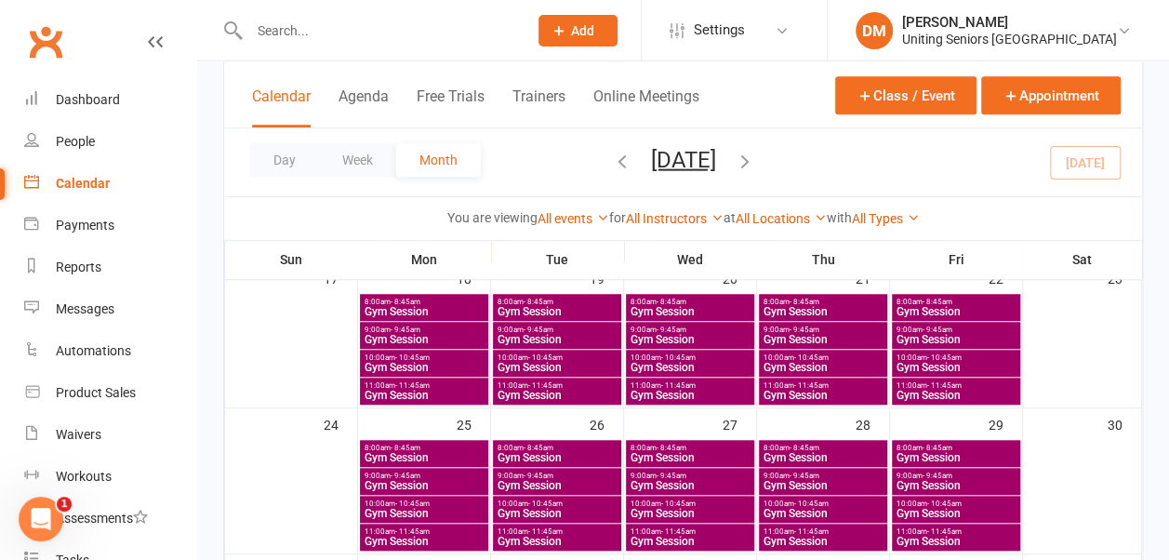
click at [912, 390] on span "Gym Session" at bounding box center [956, 395] width 121 height 11
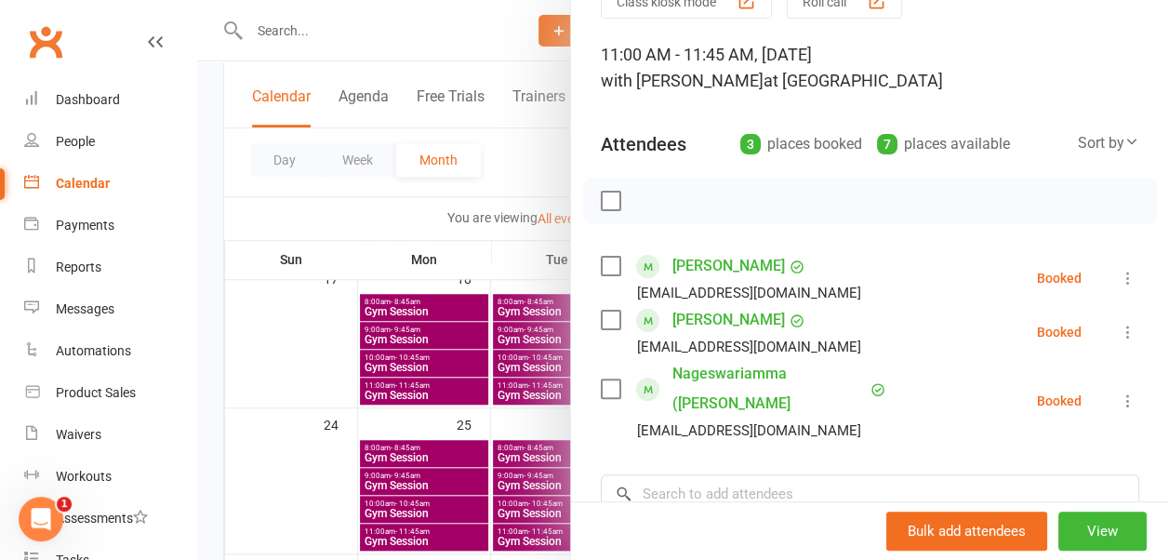
scroll to position [0, 0]
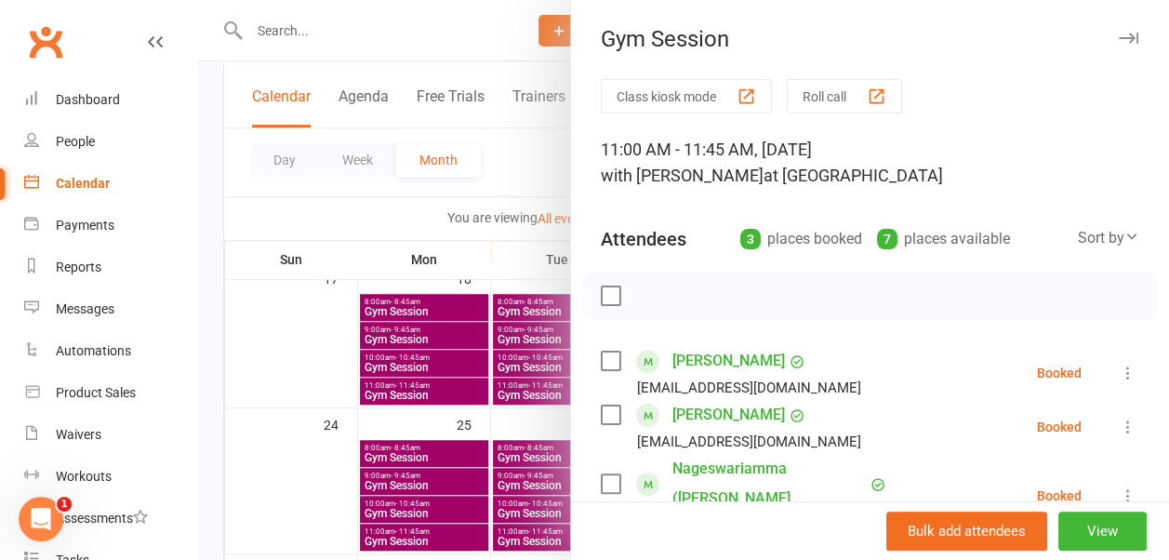
click at [1117, 32] on button "button" at bounding box center [1128, 38] width 22 height 22
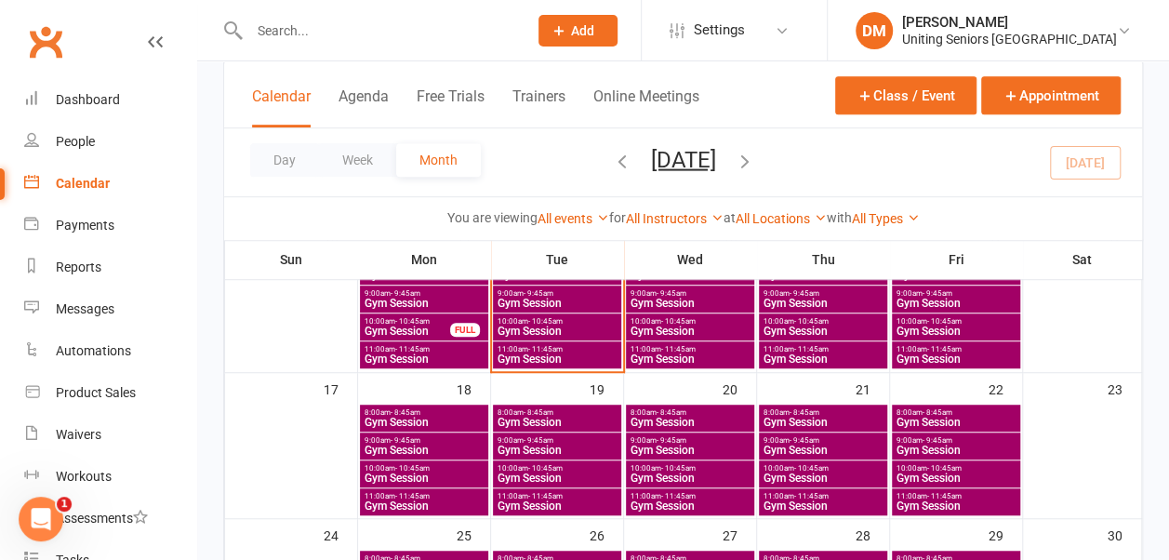
scroll to position [461, 0]
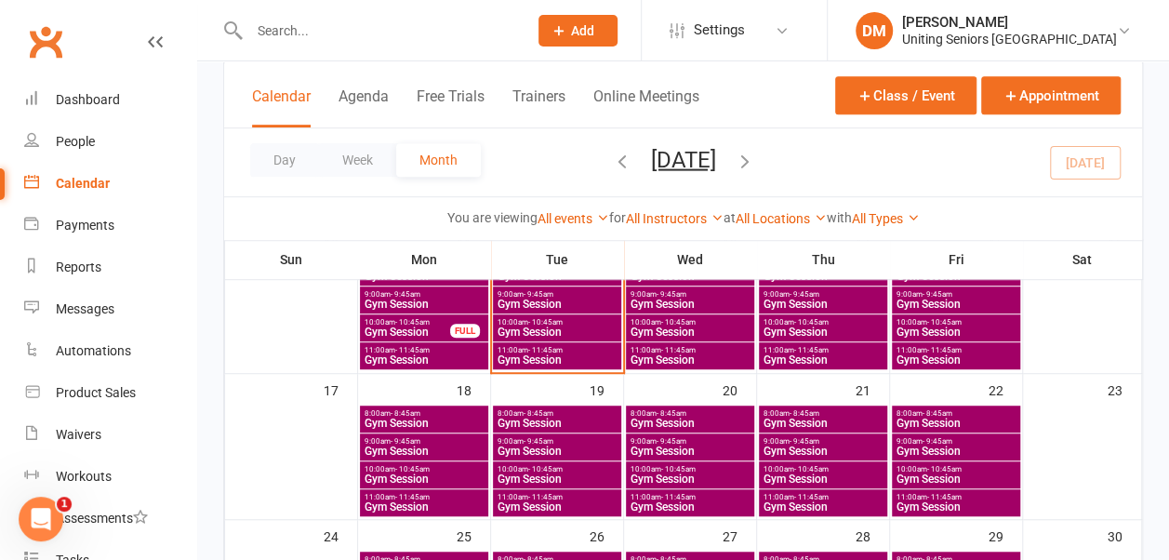
click at [459, 498] on span "11:00am - 11:45am" at bounding box center [424, 497] width 121 height 8
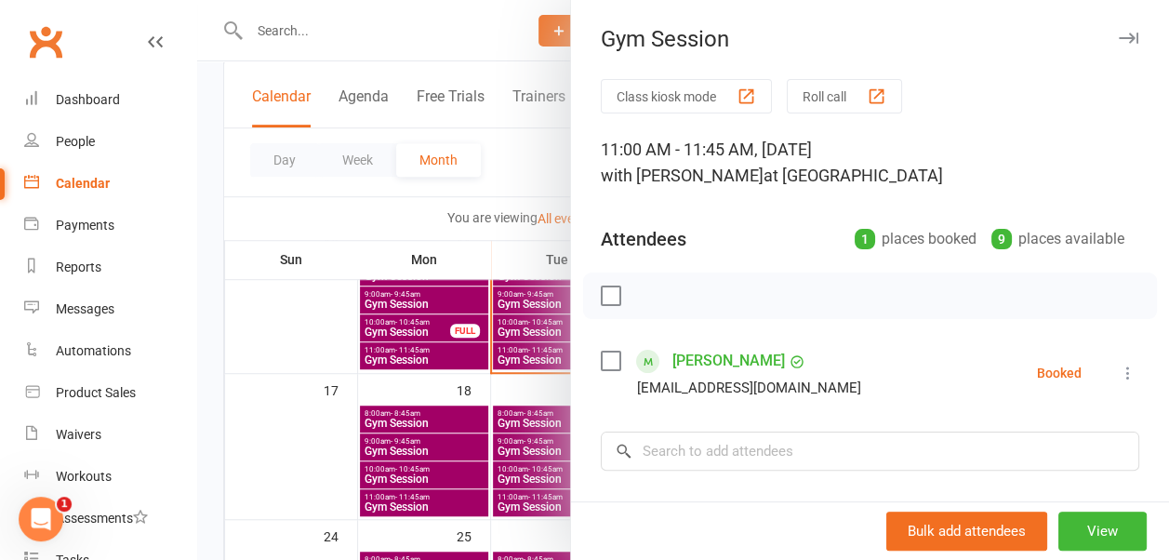
click at [1119, 39] on icon "button" at bounding box center [1129, 38] width 20 height 11
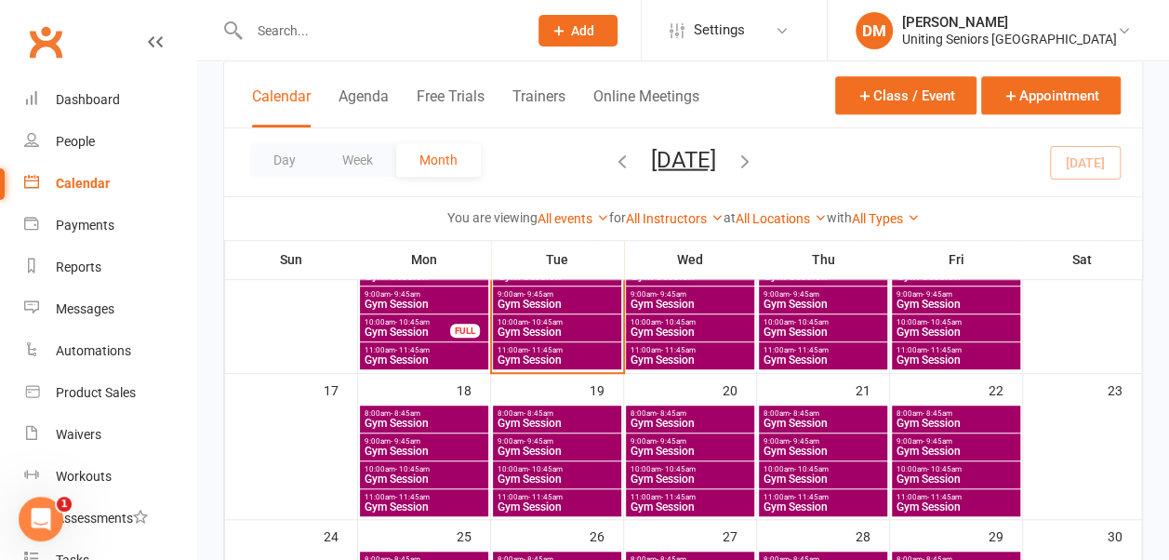
click at [457, 418] on span "Gym Session" at bounding box center [424, 423] width 121 height 11
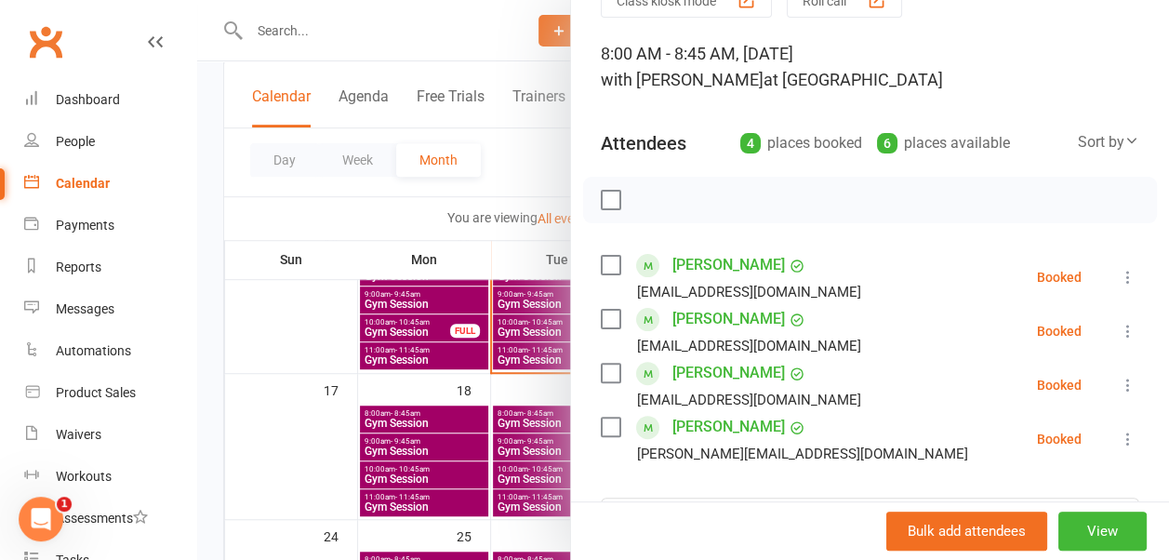
scroll to position [0, 0]
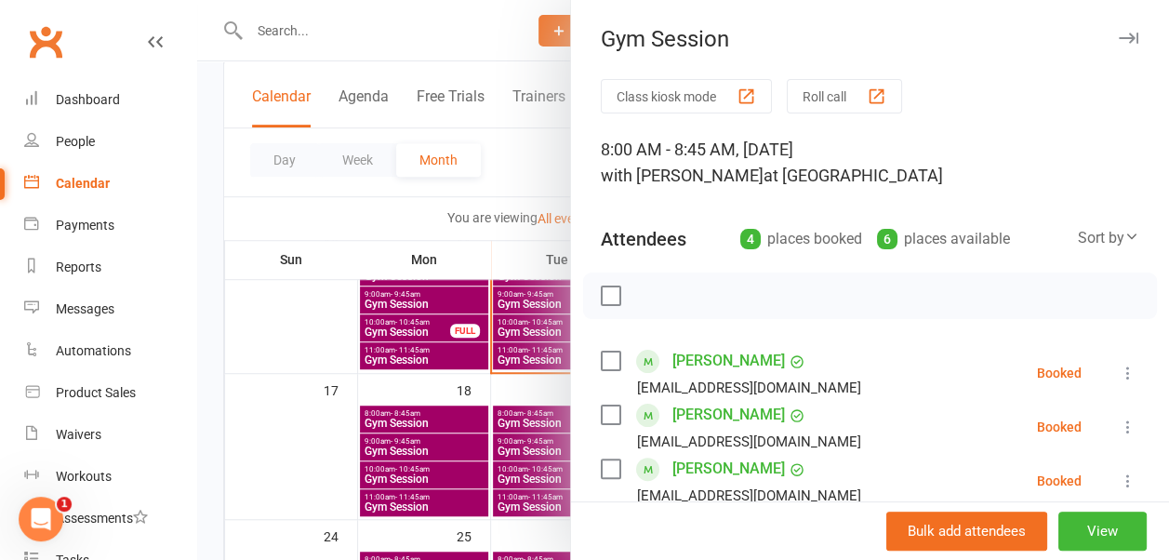
click at [1119, 33] on icon "button" at bounding box center [1129, 38] width 20 height 11
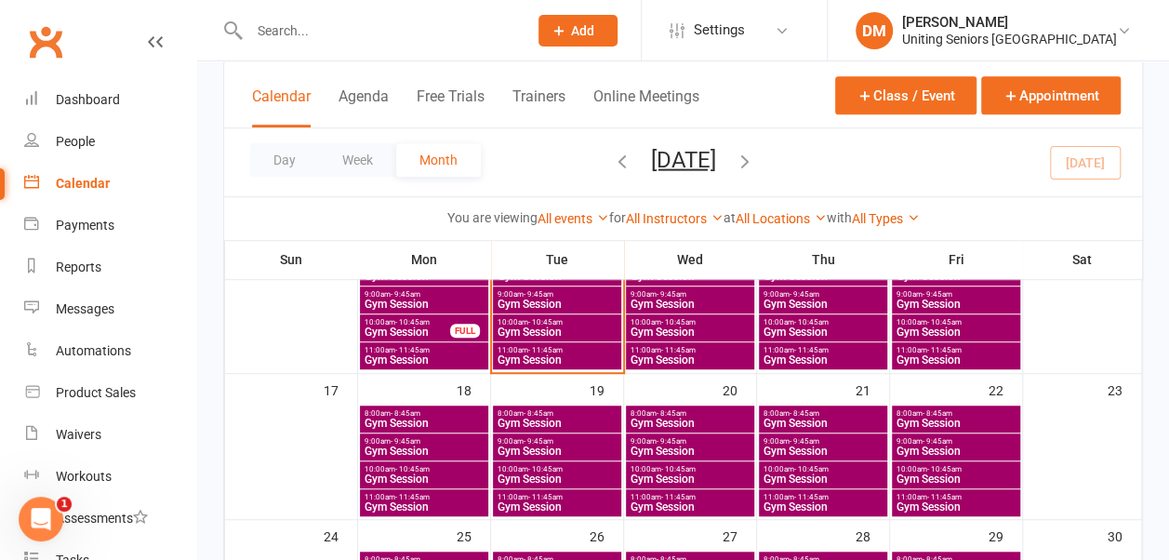
click at [382, 445] on span "Gym Session" at bounding box center [424, 450] width 121 height 11
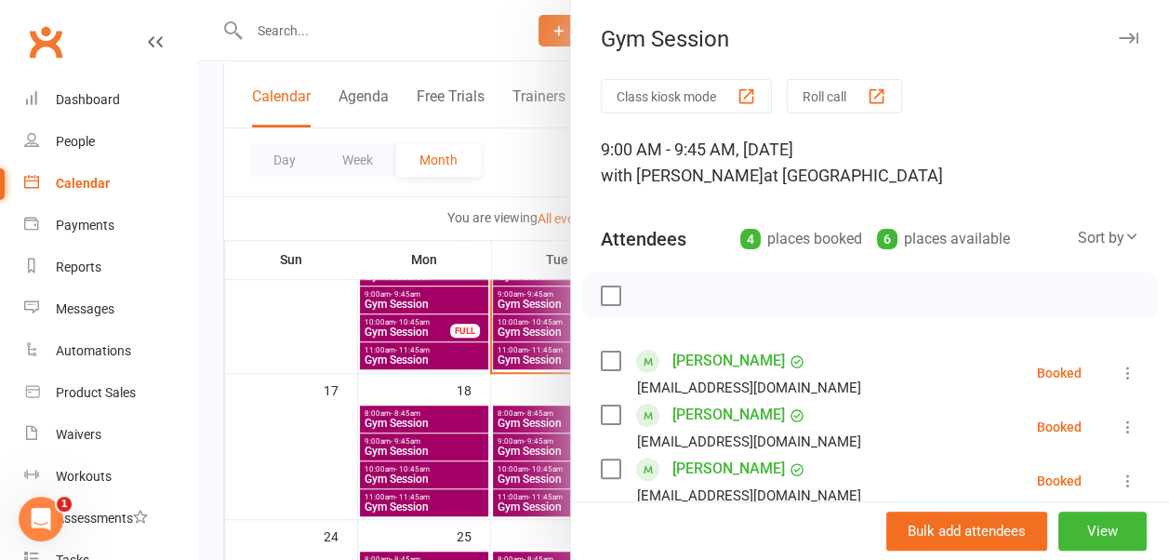
click at [1119, 41] on icon "button" at bounding box center [1129, 38] width 20 height 11
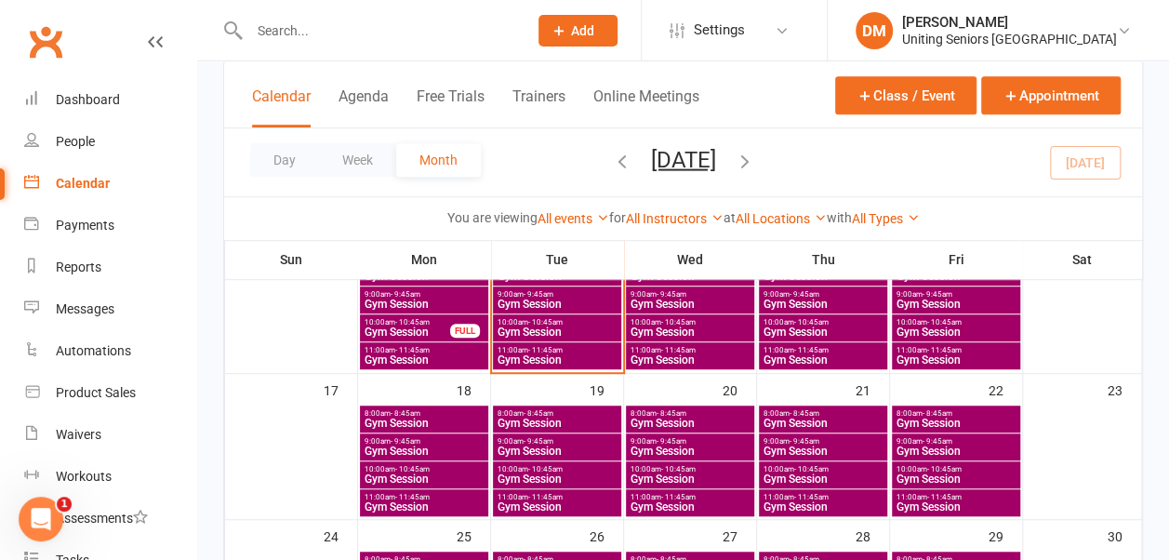
click at [443, 445] on span "Gym Session" at bounding box center [424, 450] width 121 height 11
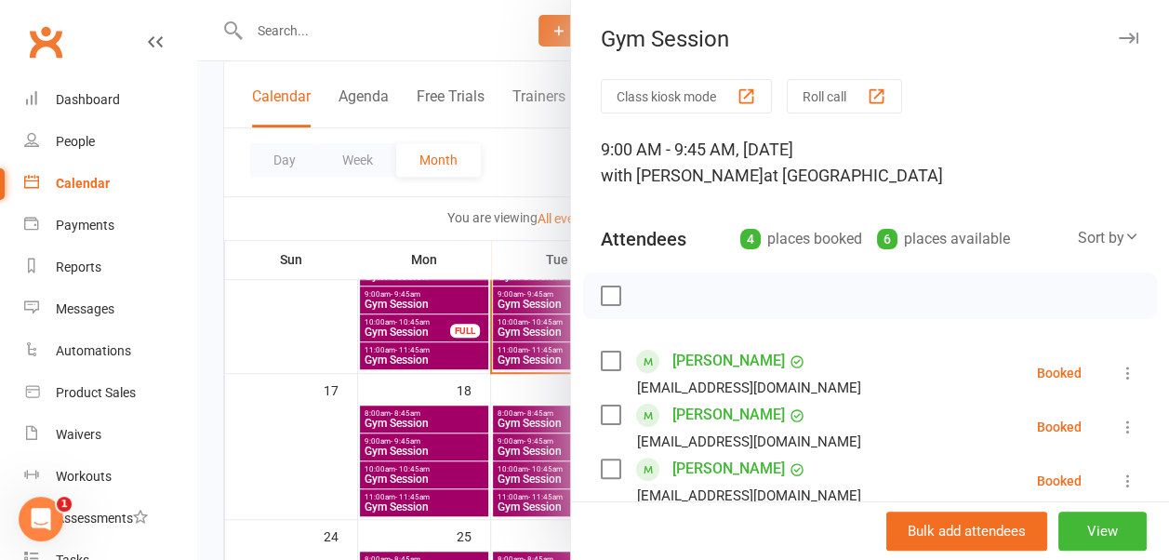
click at [1119, 33] on icon "button" at bounding box center [1129, 38] width 20 height 11
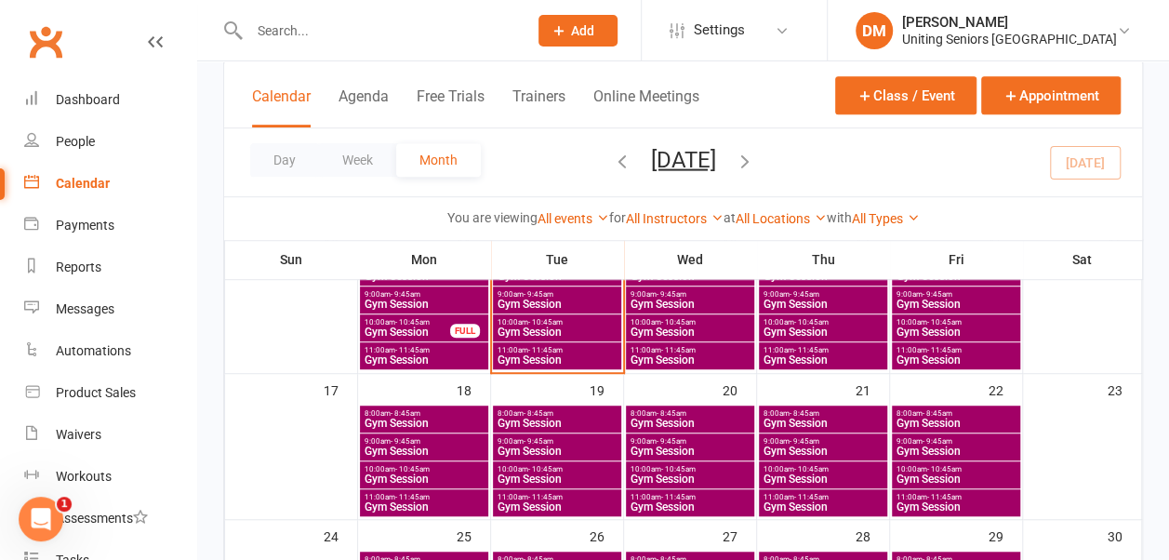
click at [460, 471] on span "10:00am - 10:45am" at bounding box center [424, 469] width 121 height 8
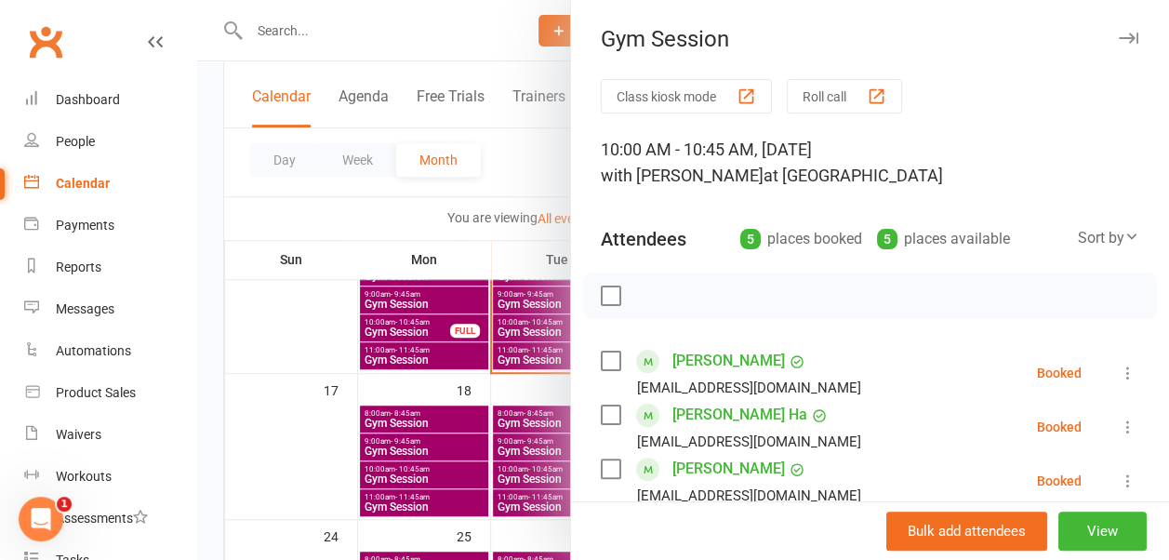
click at [1119, 35] on icon "button" at bounding box center [1129, 38] width 20 height 11
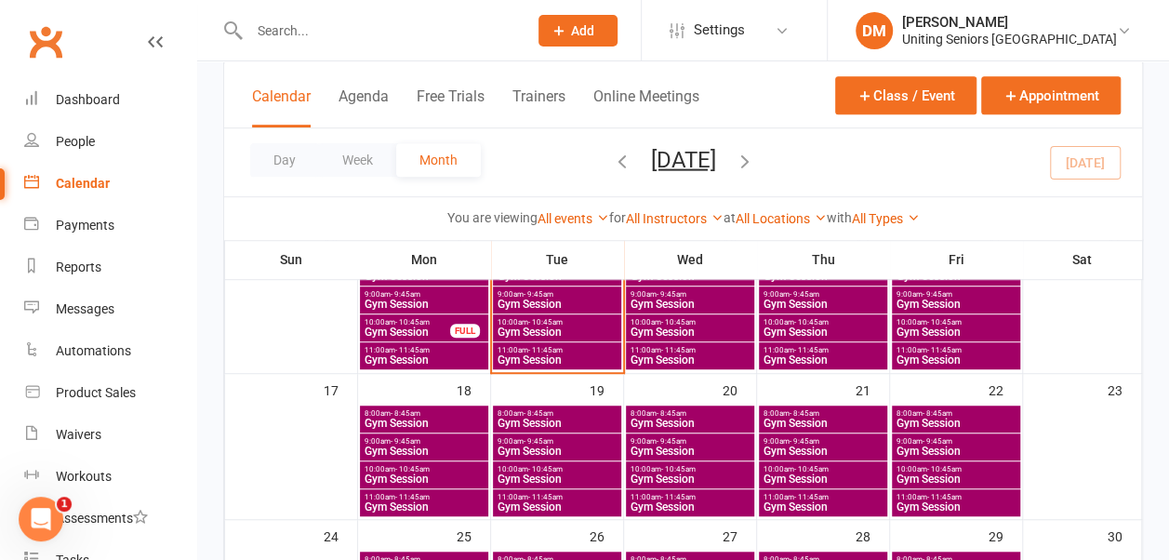
click at [729, 470] on span "10:00am - 10:45am" at bounding box center [690, 469] width 121 height 8
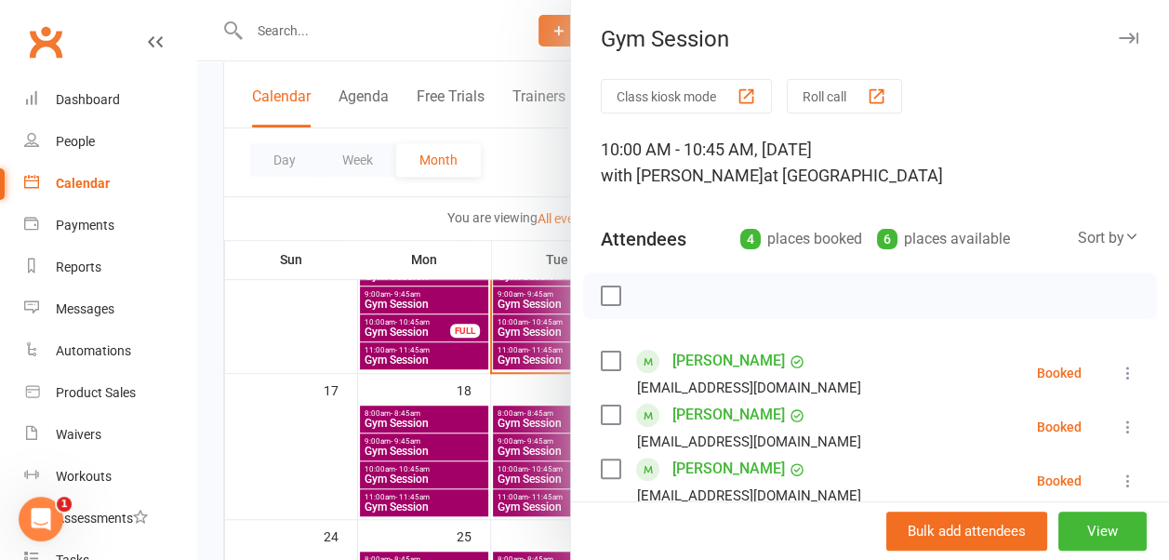
click at [1119, 37] on icon "button" at bounding box center [1129, 38] width 20 height 11
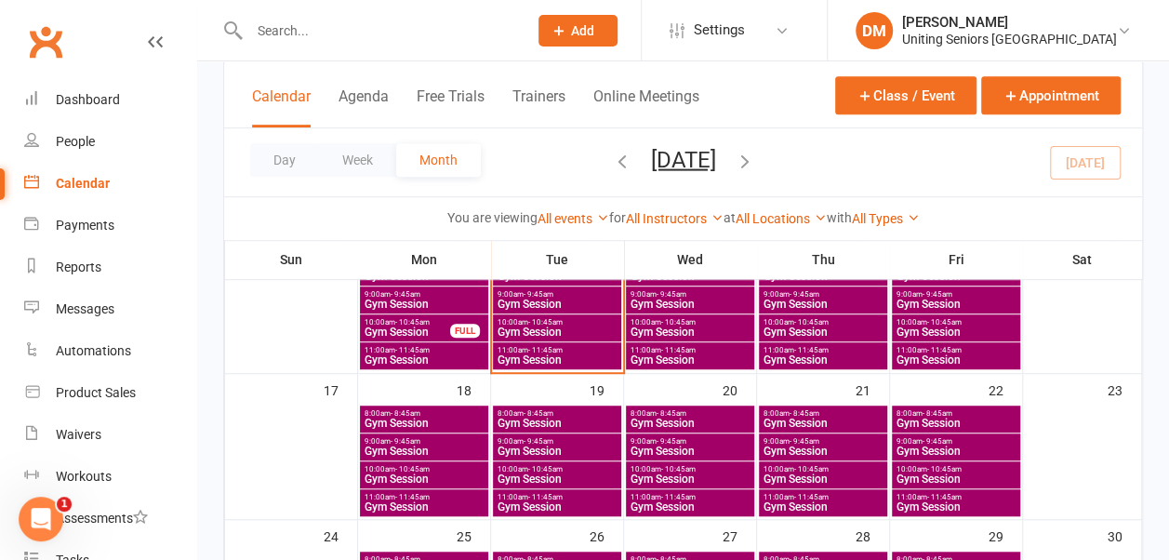
click at [929, 473] on span "Gym Session" at bounding box center [956, 478] width 121 height 11
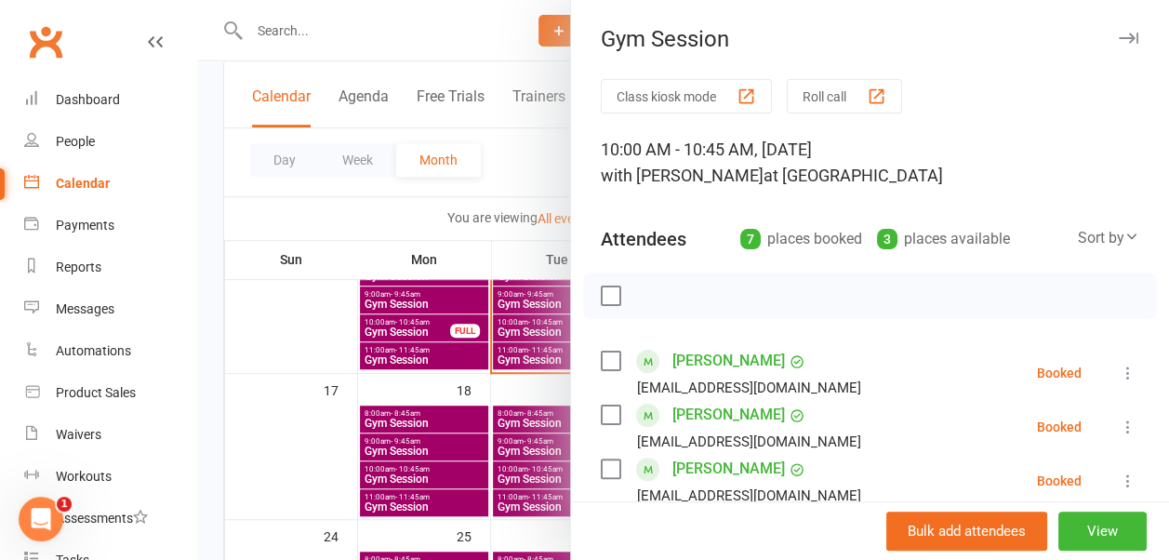
click at [1119, 43] on icon "button" at bounding box center [1129, 38] width 20 height 11
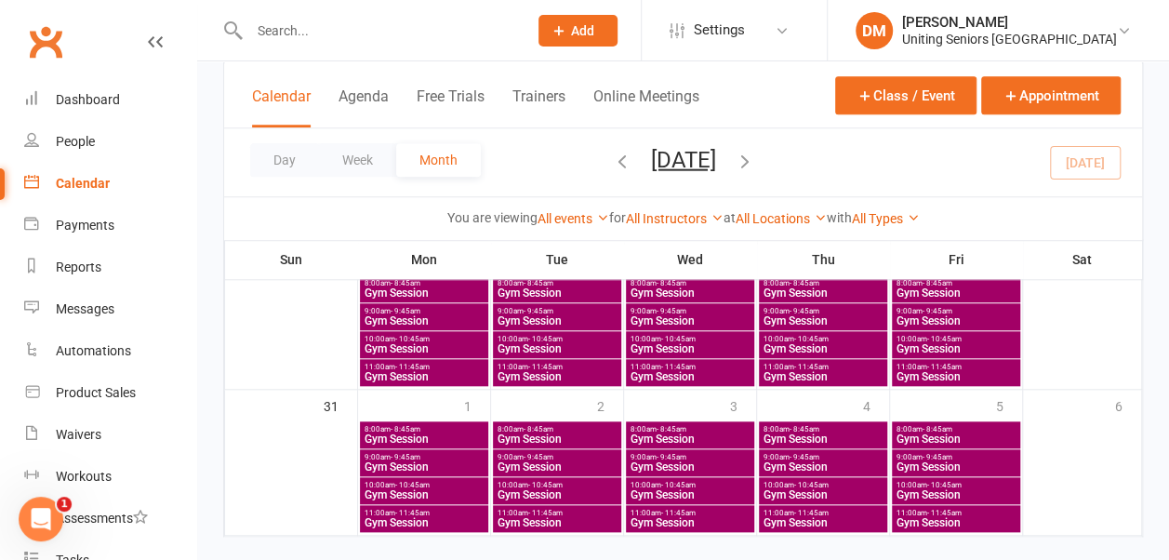
scroll to position [738, 0]
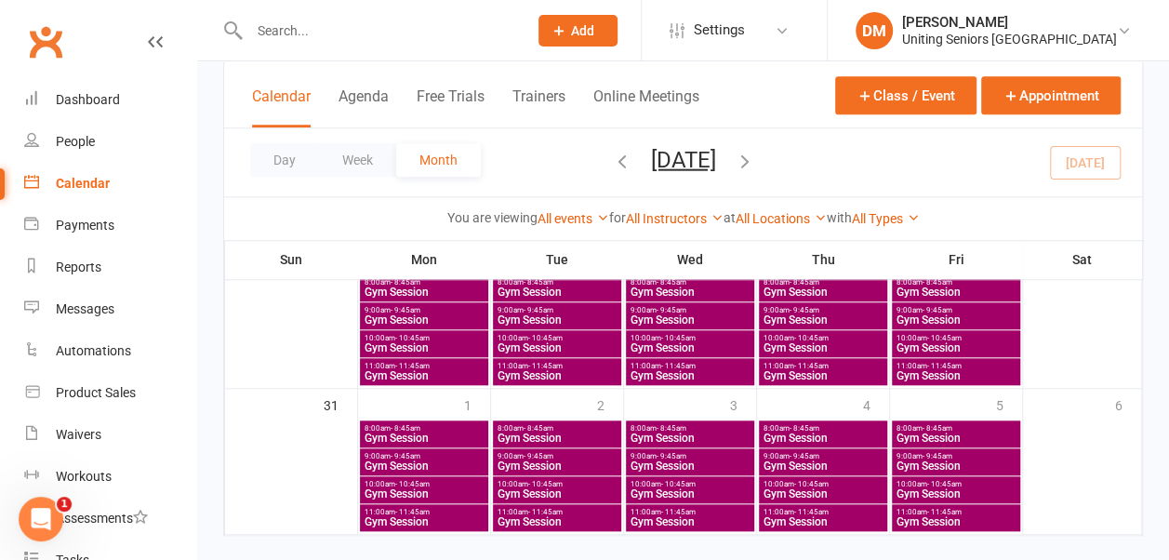
click at [444, 488] on span "Gym Session" at bounding box center [424, 493] width 121 height 11
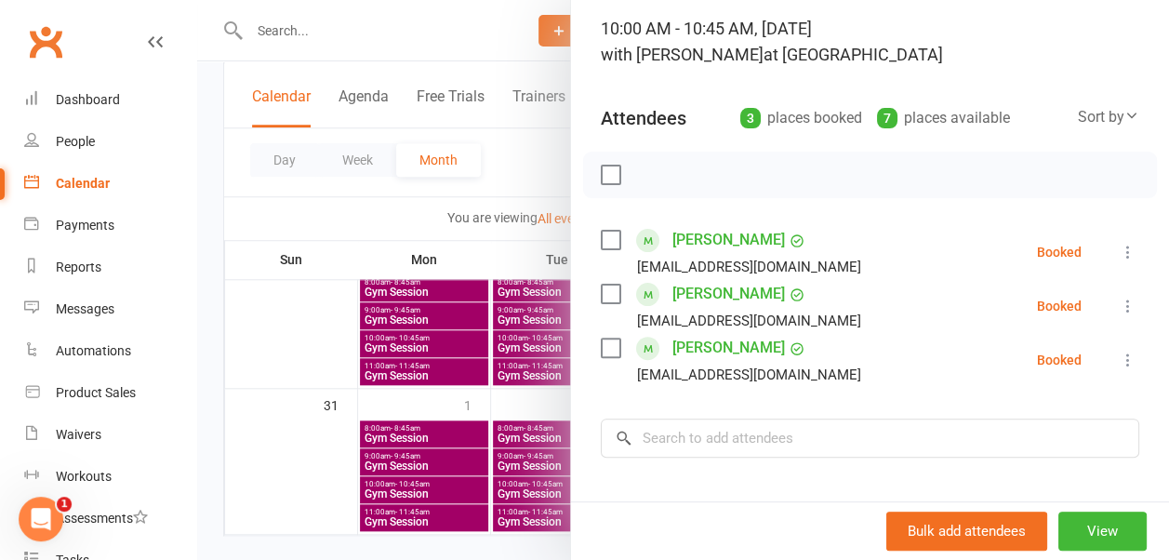
scroll to position [0, 0]
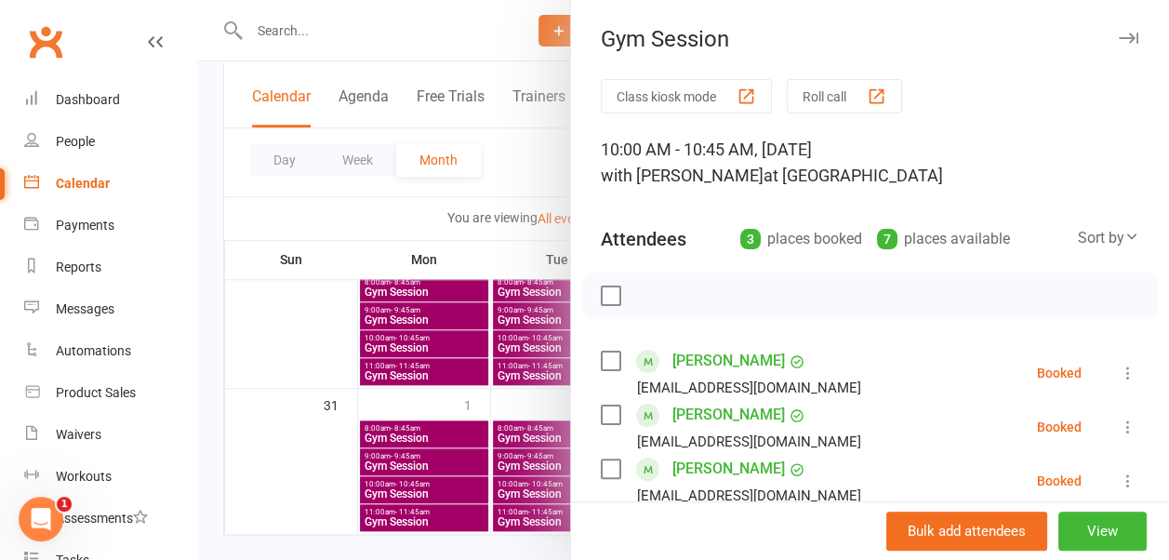
click at [1117, 30] on button "button" at bounding box center [1128, 38] width 22 height 22
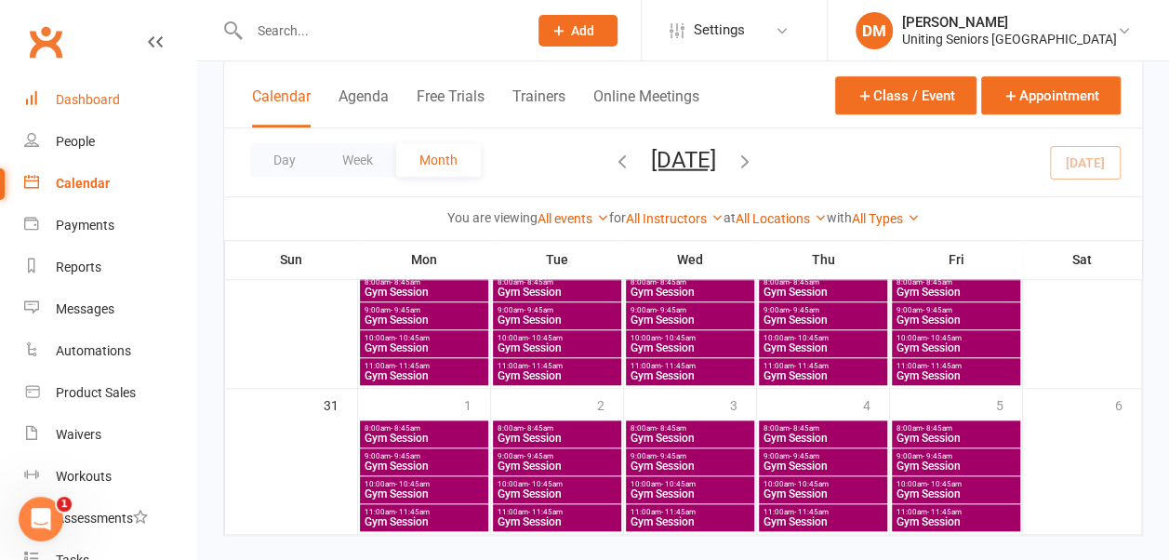
click at [95, 99] on div "Dashboard" at bounding box center [88, 99] width 64 height 15
